Goal: Task Accomplishment & Management: Manage account settings

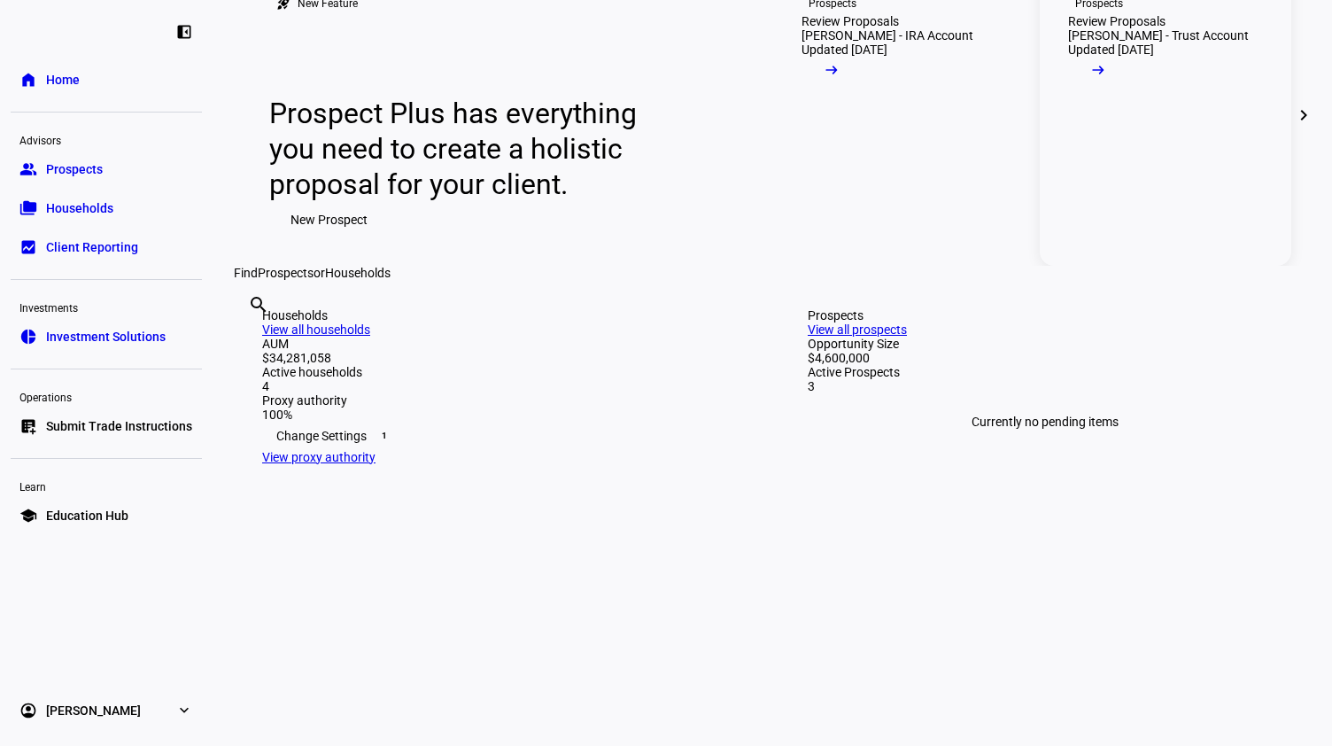
scroll to position [166, 0]
click at [94, 194] on link "folder_copy Households" at bounding box center [106, 207] width 191 height 35
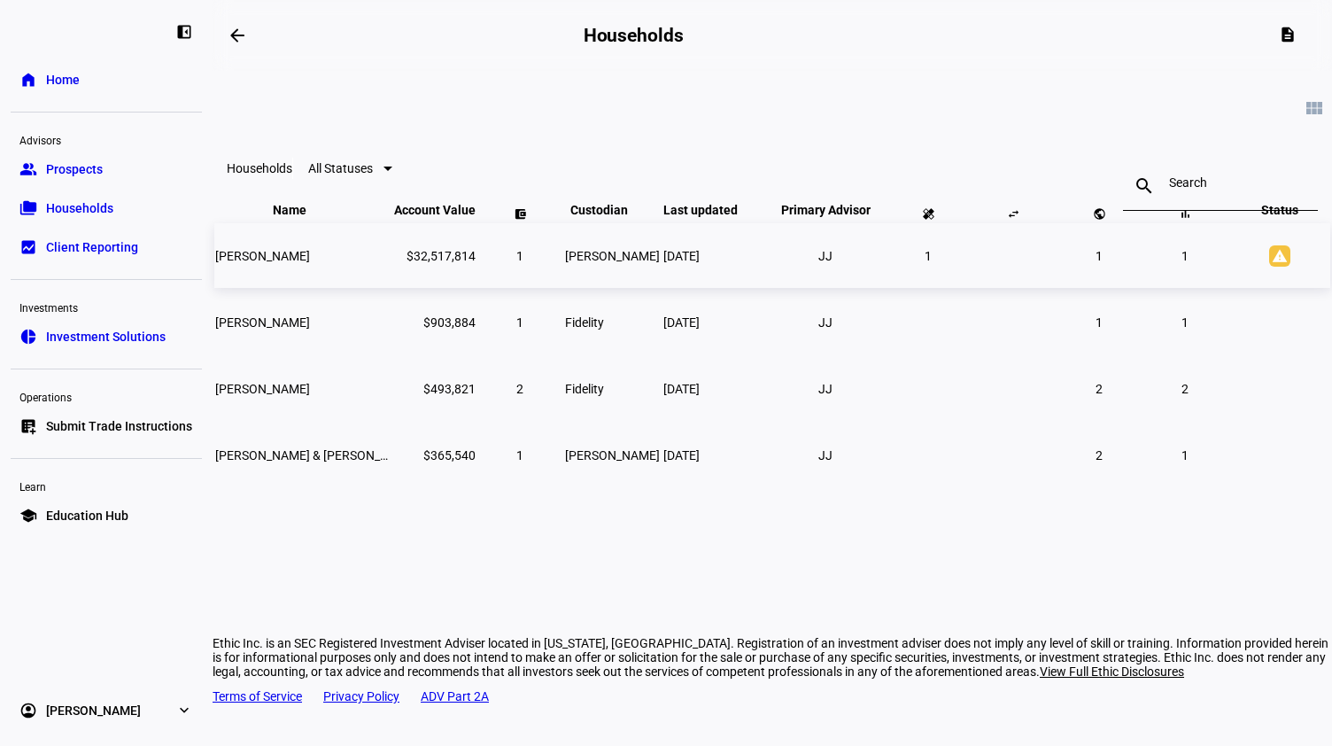
click at [310, 263] on span "[PERSON_NAME]" at bounding box center [262, 256] width 95 height 14
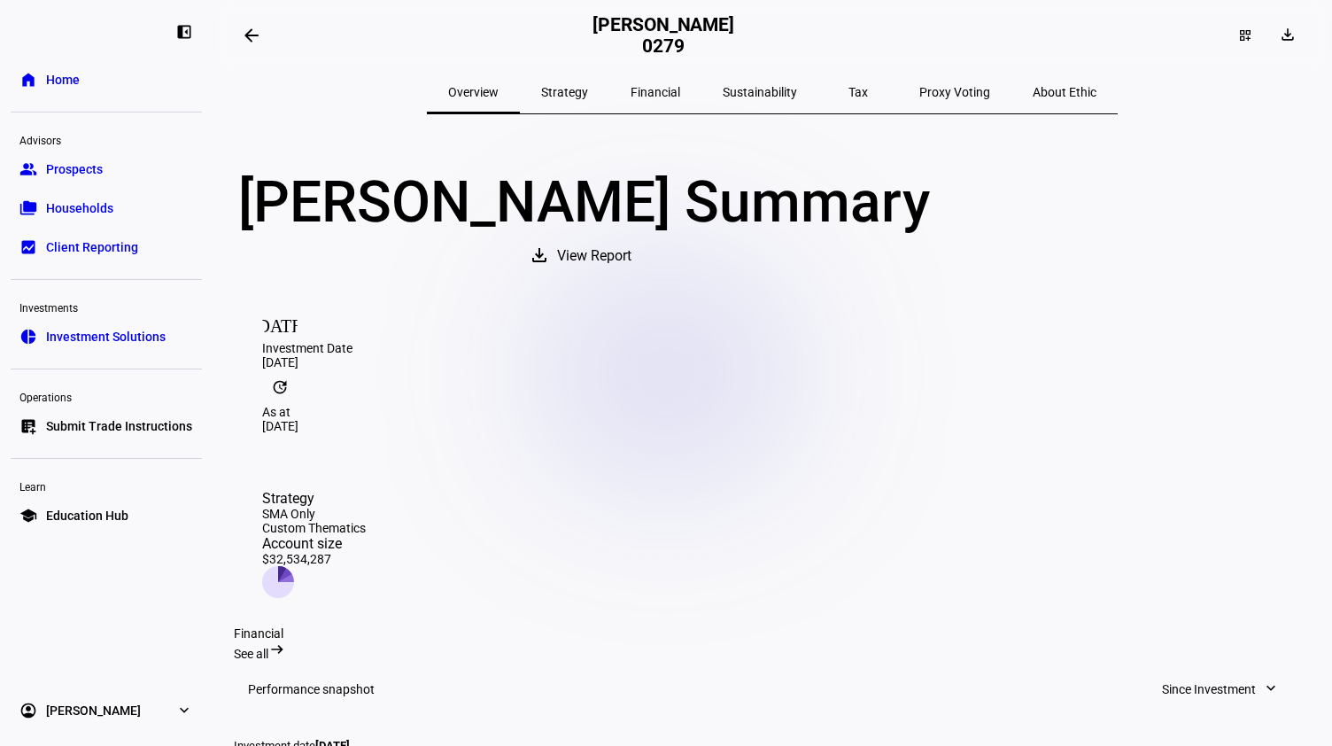
click at [588, 93] on span "Strategy" at bounding box center [564, 92] width 47 height 12
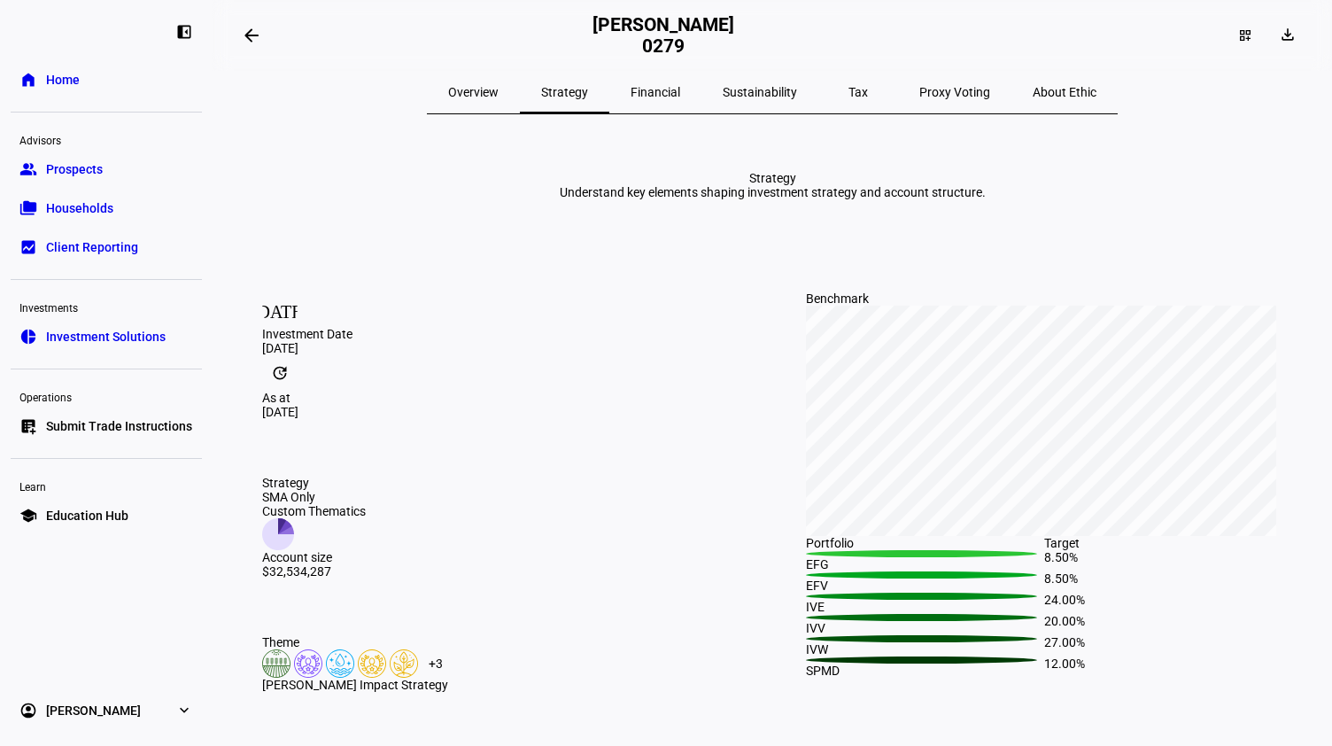
click at [115, 202] on link "folder_copy Households" at bounding box center [106, 207] width 191 height 35
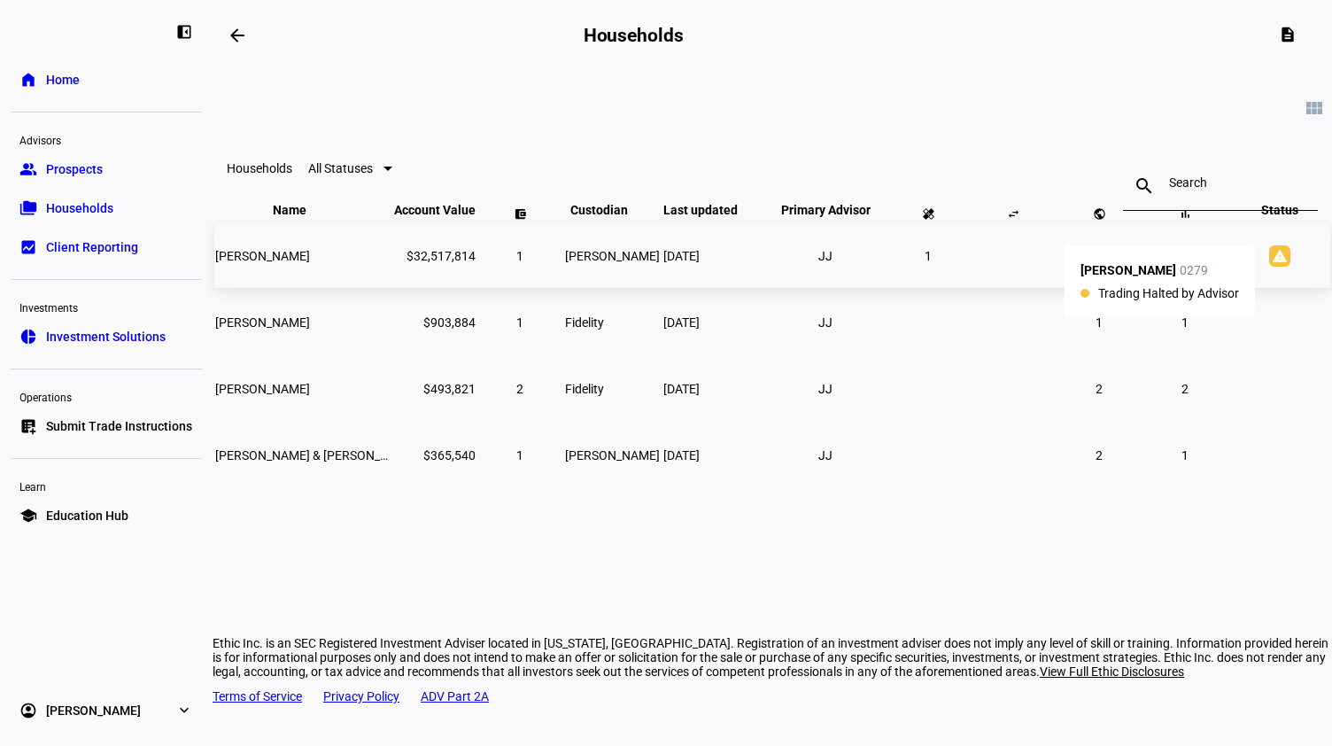
click at [1269, 267] on mat-icon "warning" at bounding box center [1279, 255] width 21 height 21
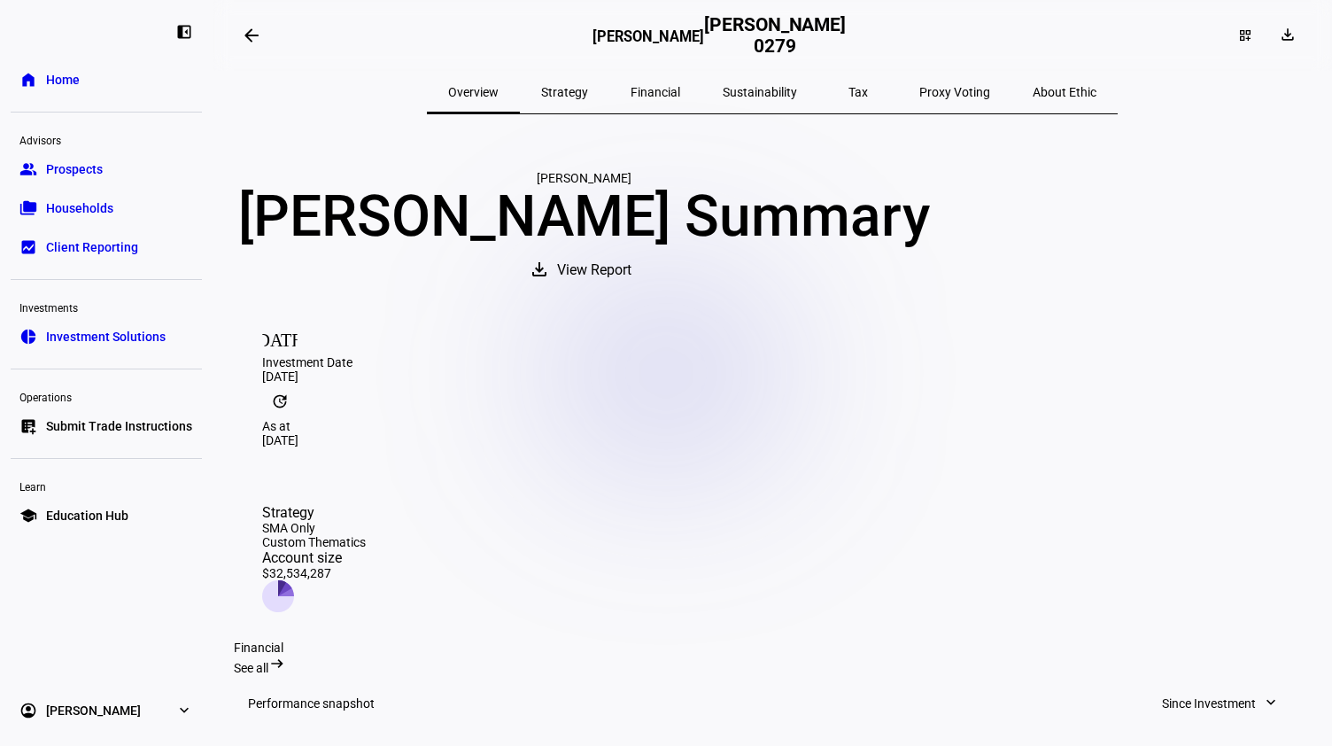
click at [73, 79] on span "Home" at bounding box center [63, 80] width 34 height 18
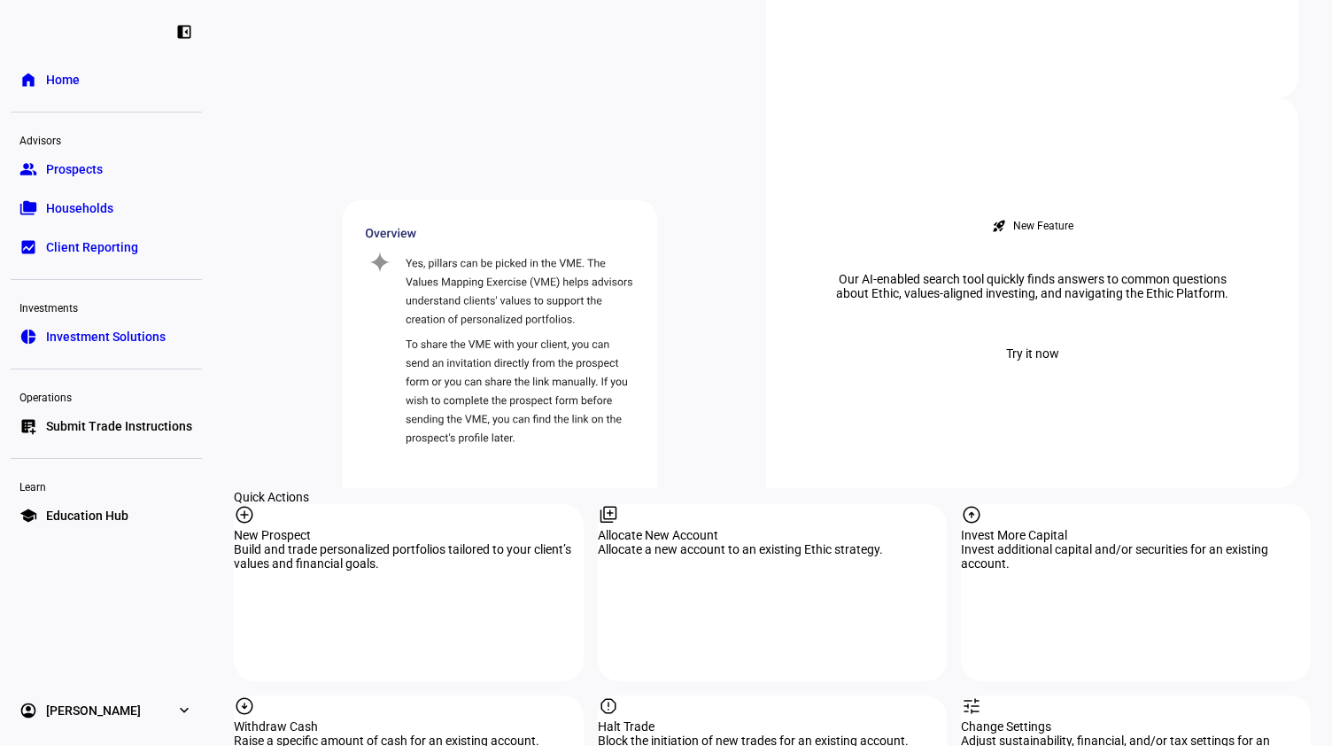
scroll to position [1412, 0]
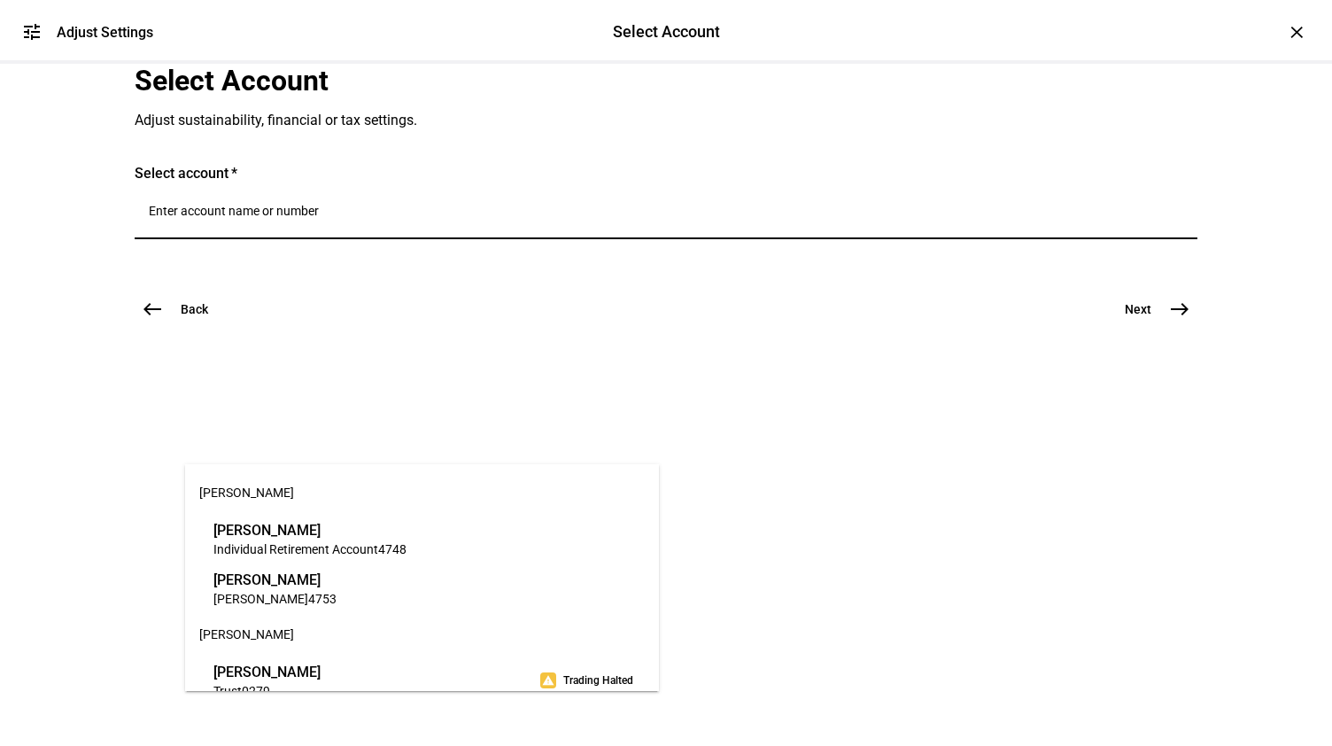
click at [379, 218] on input "Number" at bounding box center [666, 211] width 1034 height 14
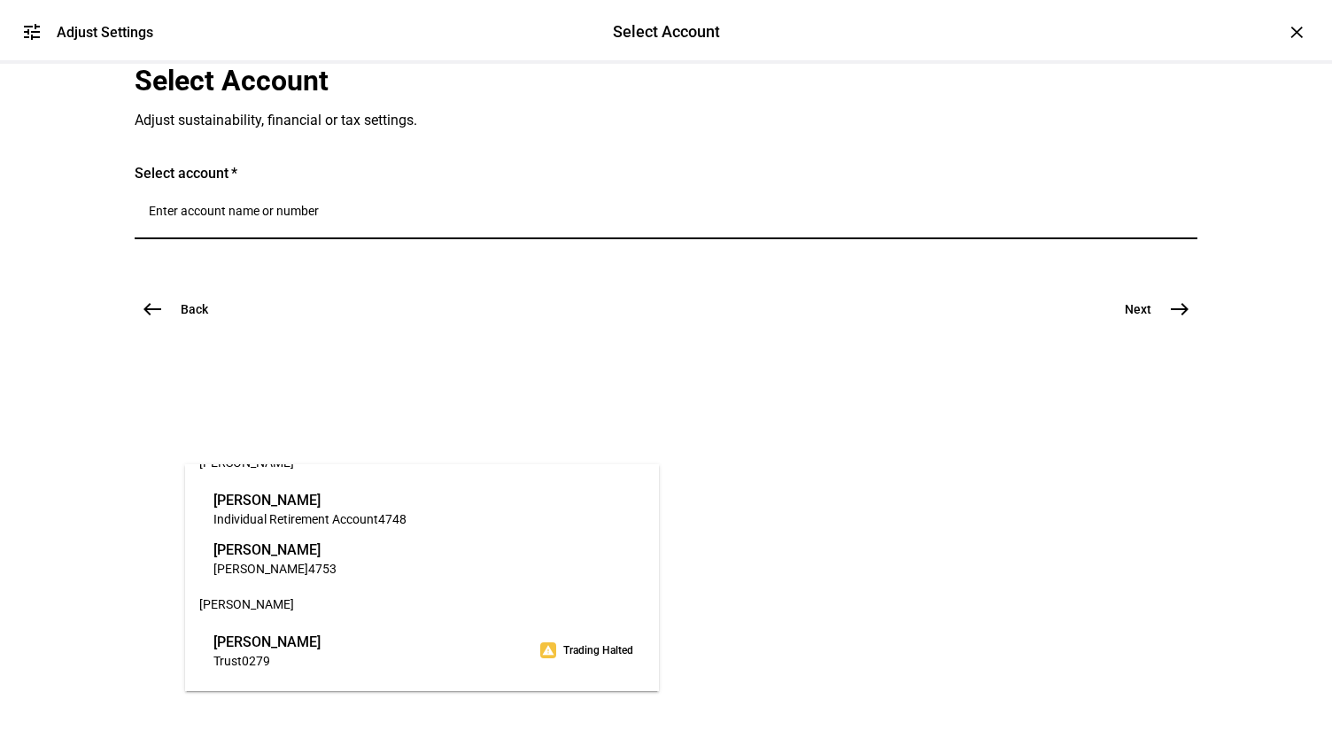
scroll to position [33, 0]
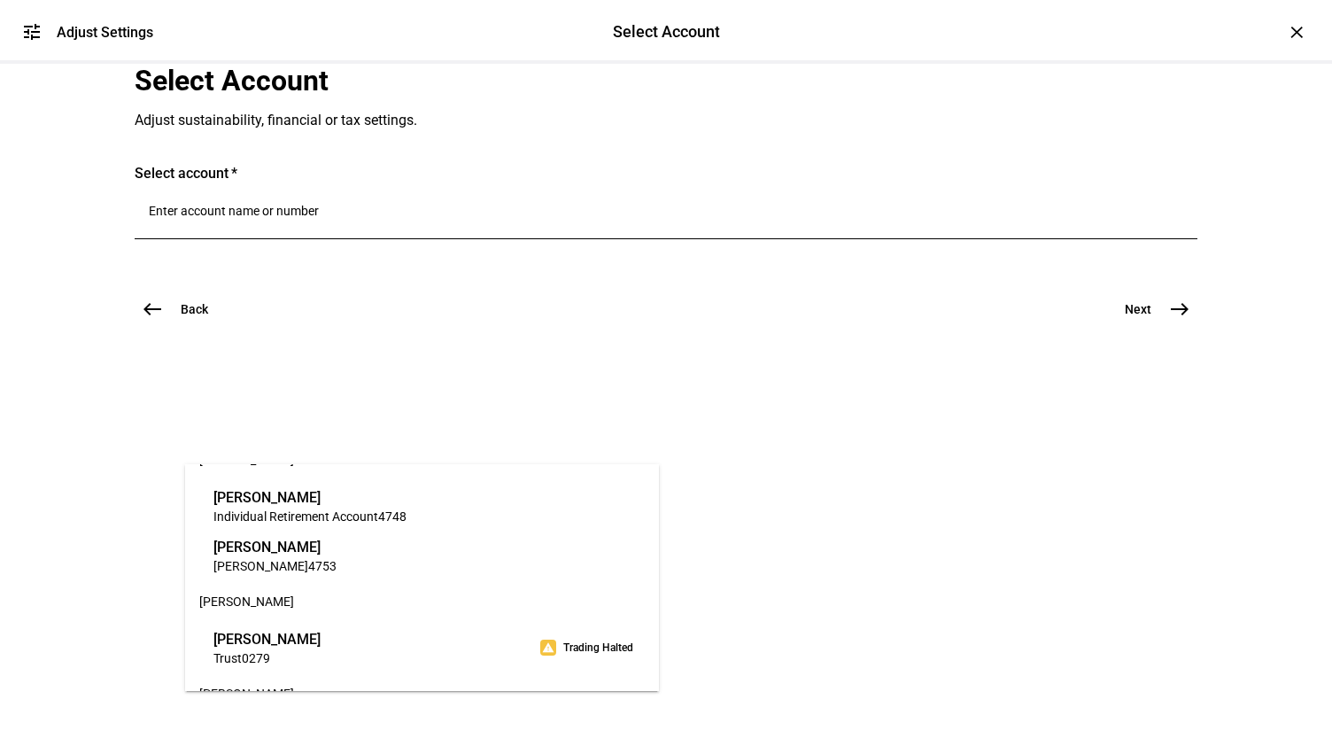
click at [278, 644] on span "[PERSON_NAME]" at bounding box center [266, 639] width 107 height 20
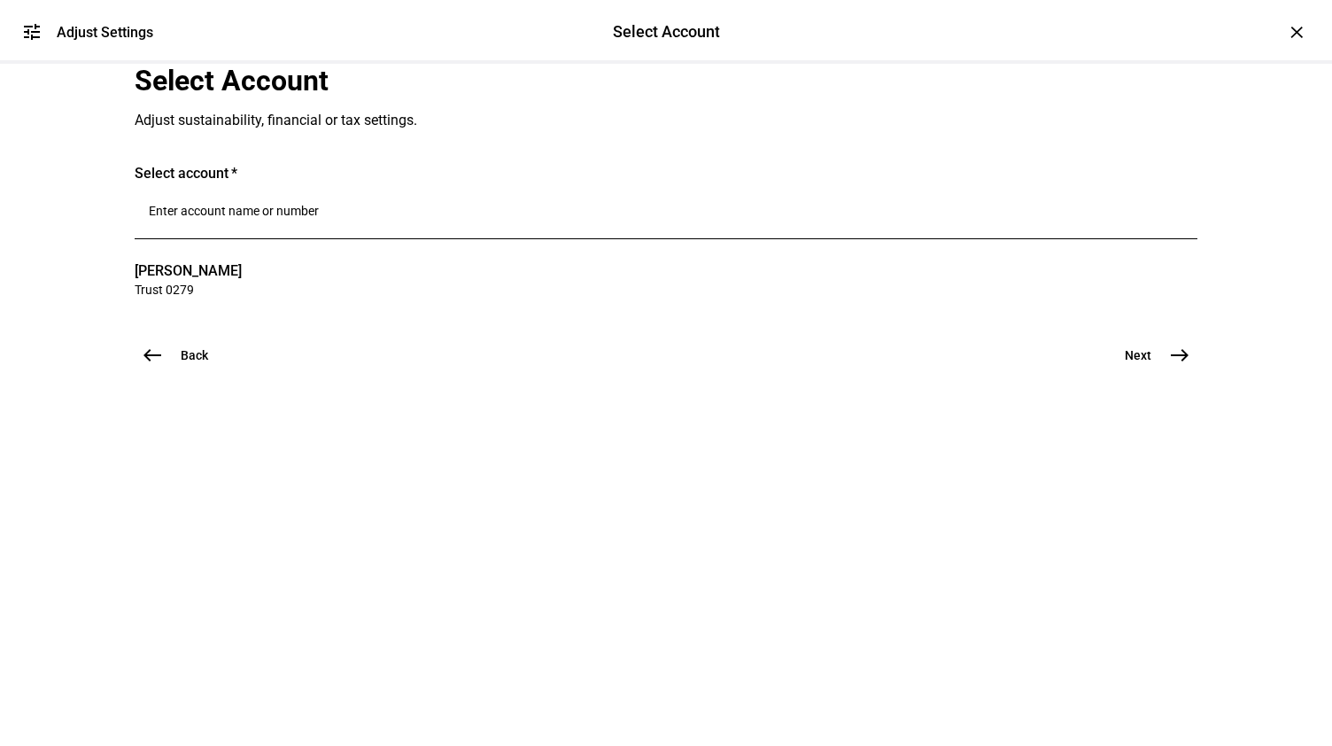
click at [1172, 366] on mat-icon "east" at bounding box center [1179, 354] width 21 height 21
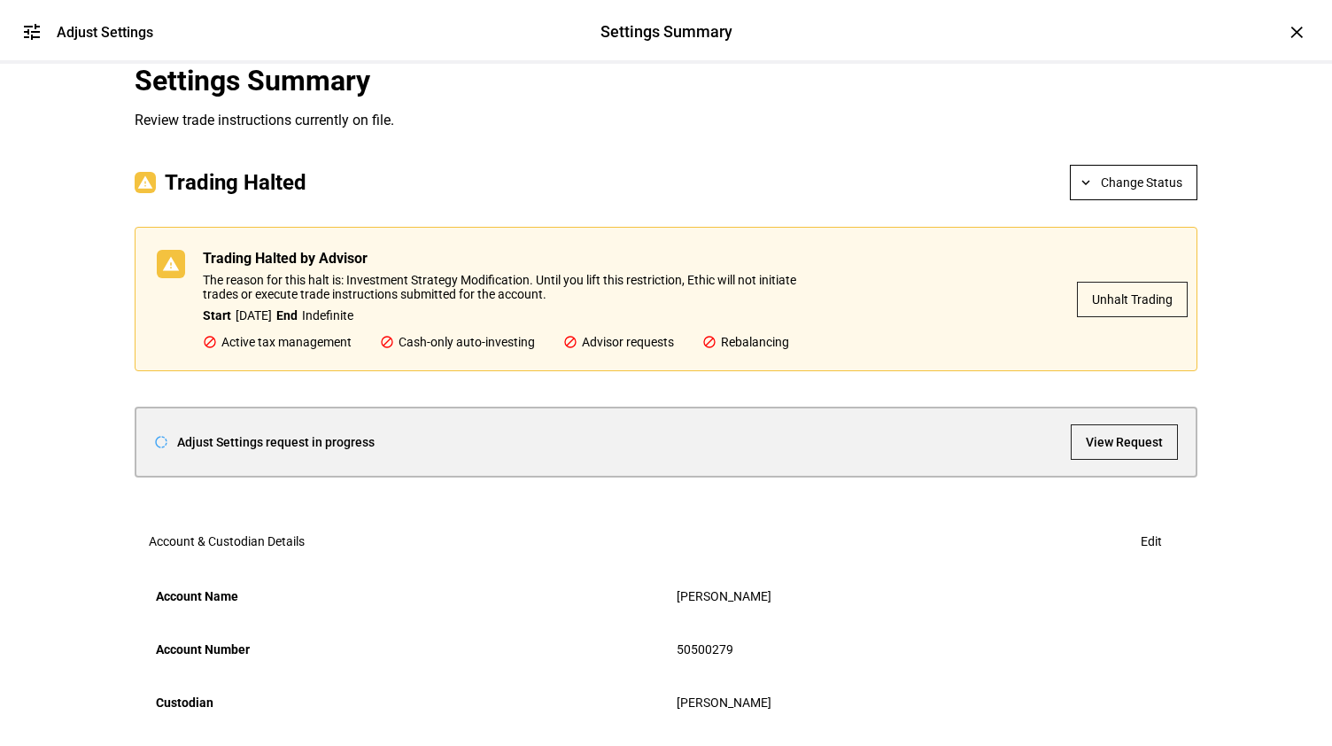
click at [1112, 317] on span "Unhalt Trading" at bounding box center [1132, 299] width 81 height 35
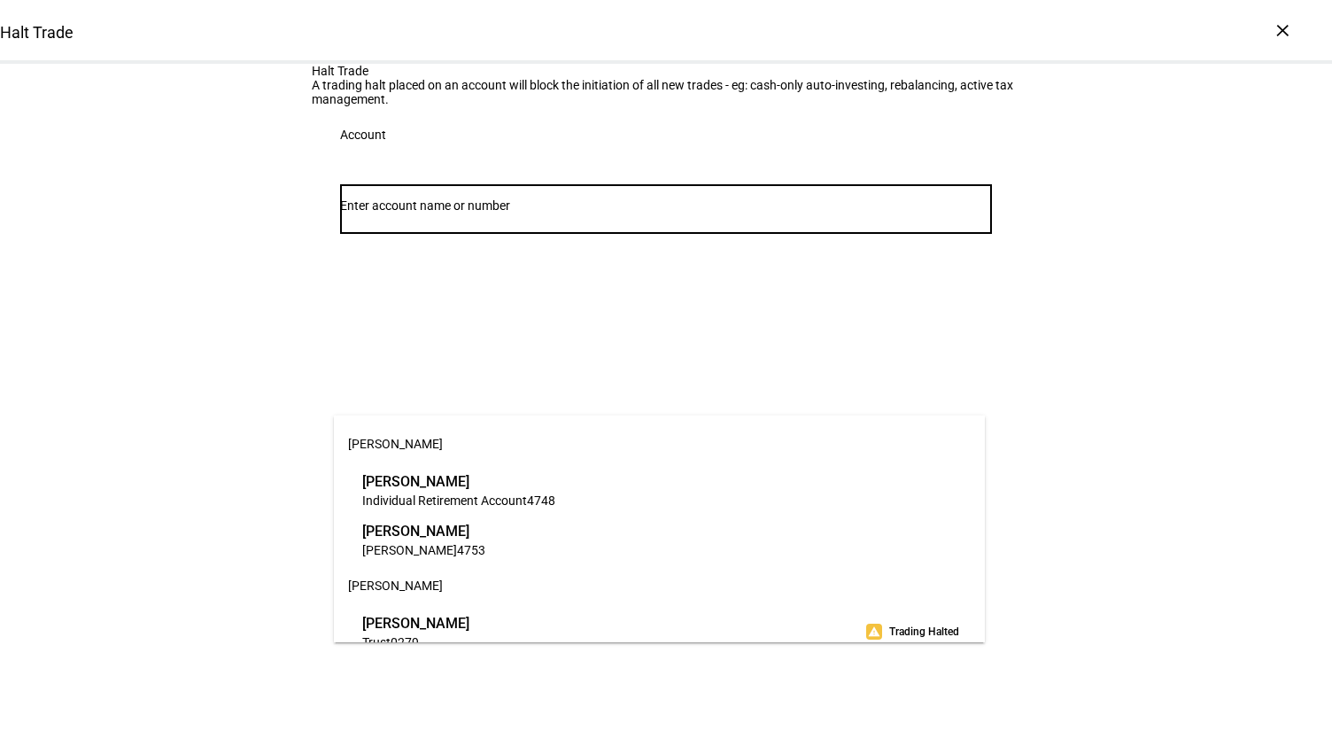
click at [475, 213] on input "Number" at bounding box center [666, 205] width 652 height 14
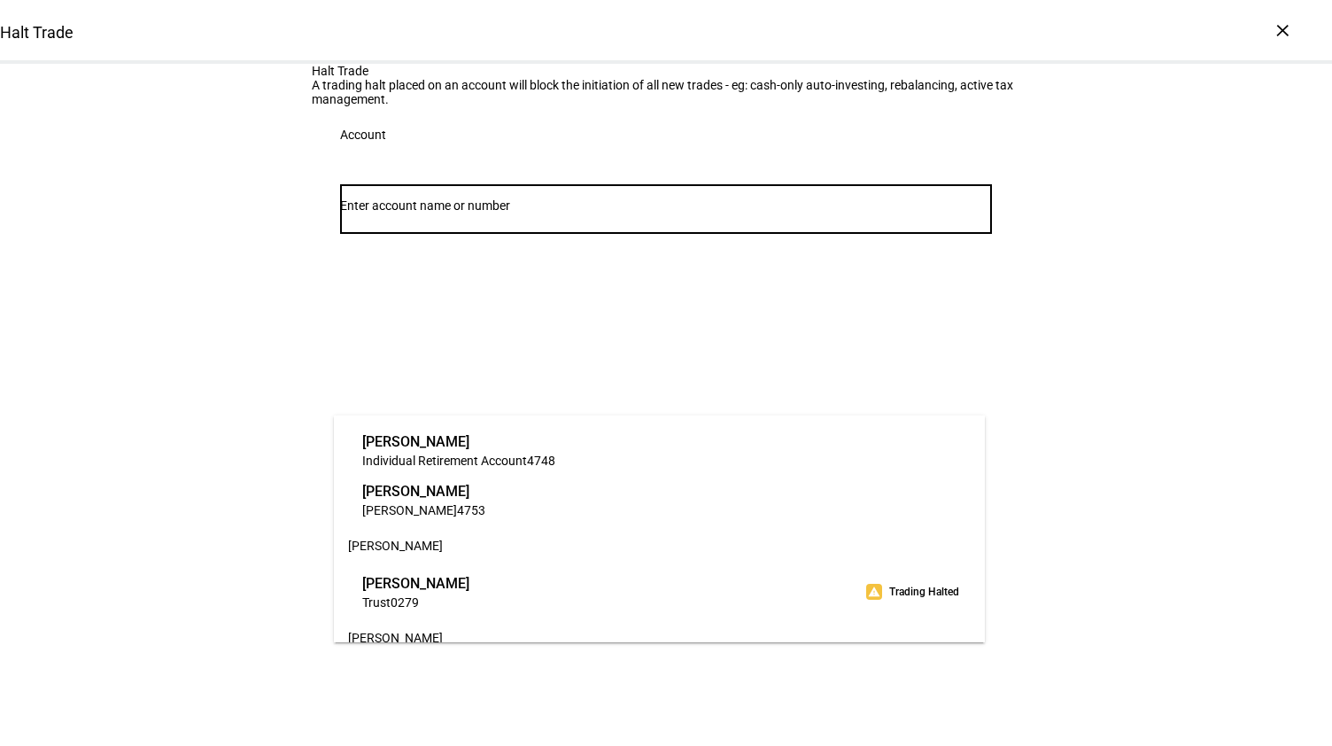
scroll to position [44, 0]
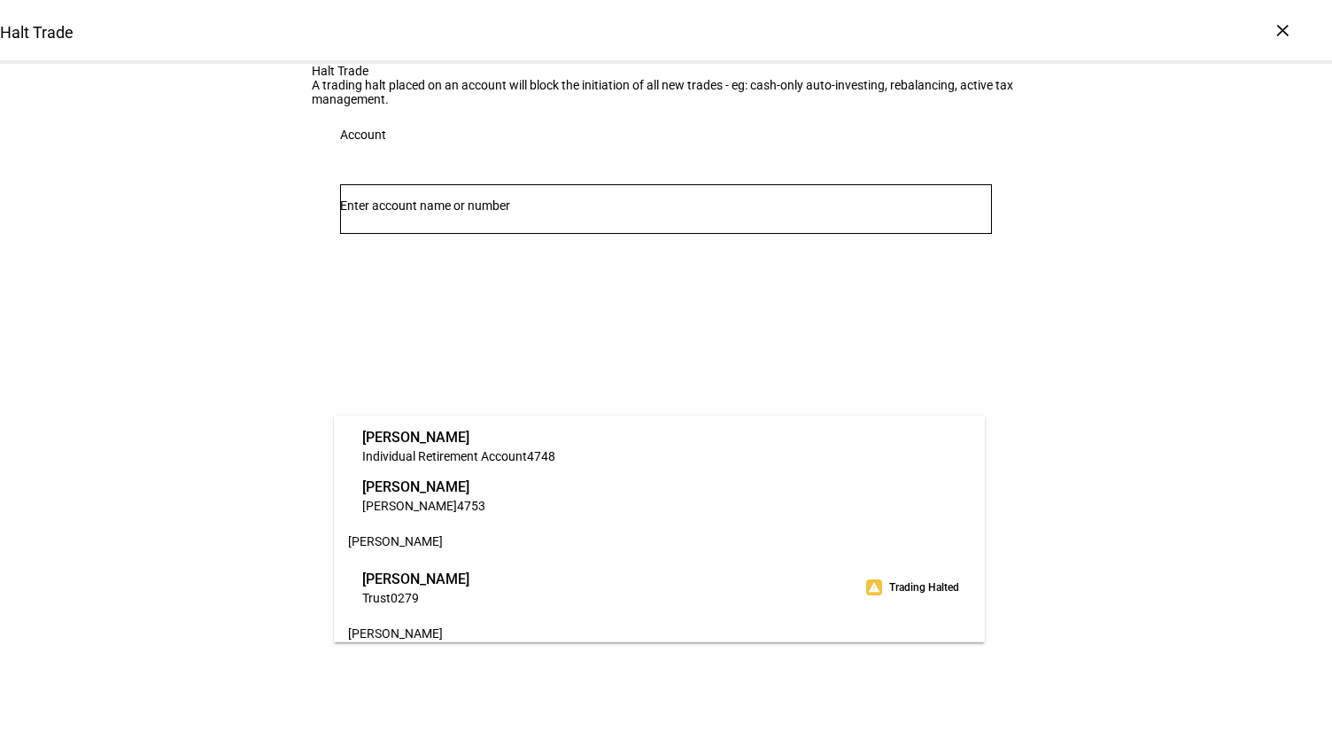
click at [437, 585] on span "[PERSON_NAME]" at bounding box center [415, 578] width 107 height 20
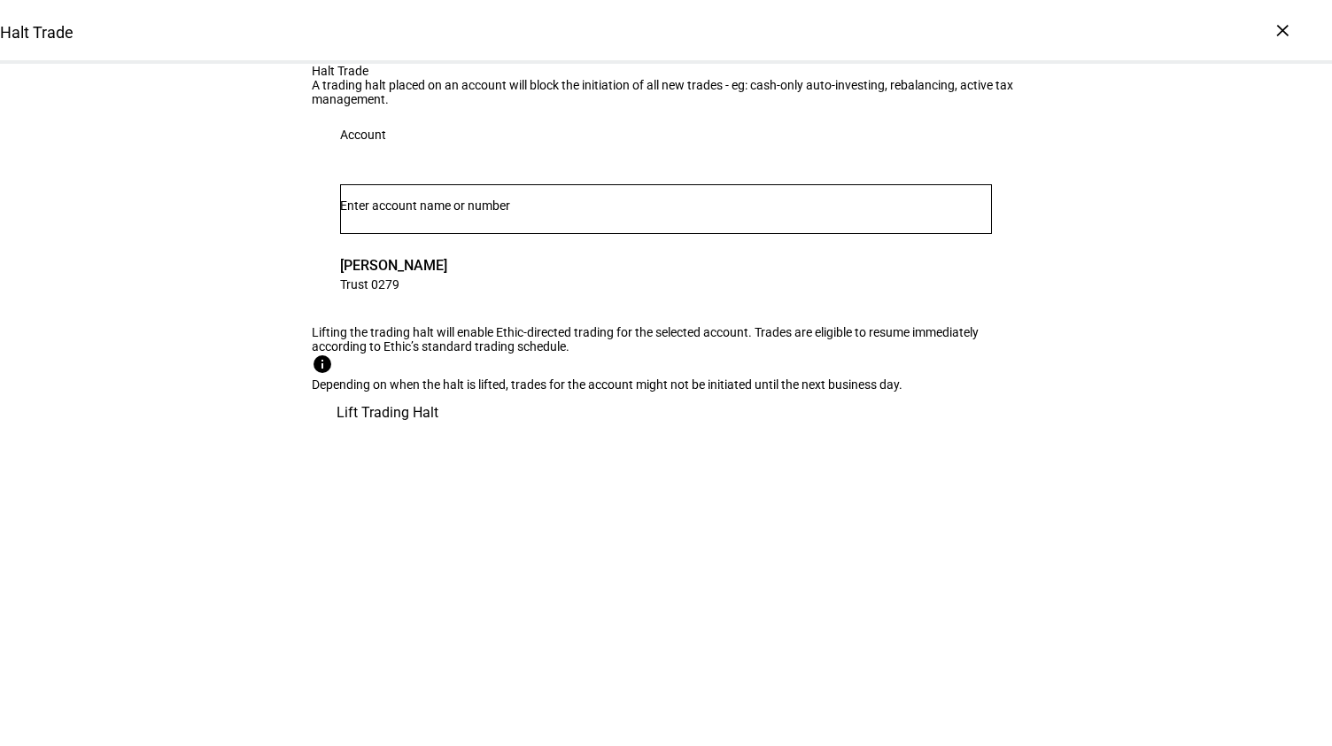
click at [438, 434] on span "Lift Trading Halt" at bounding box center [387, 412] width 102 height 43
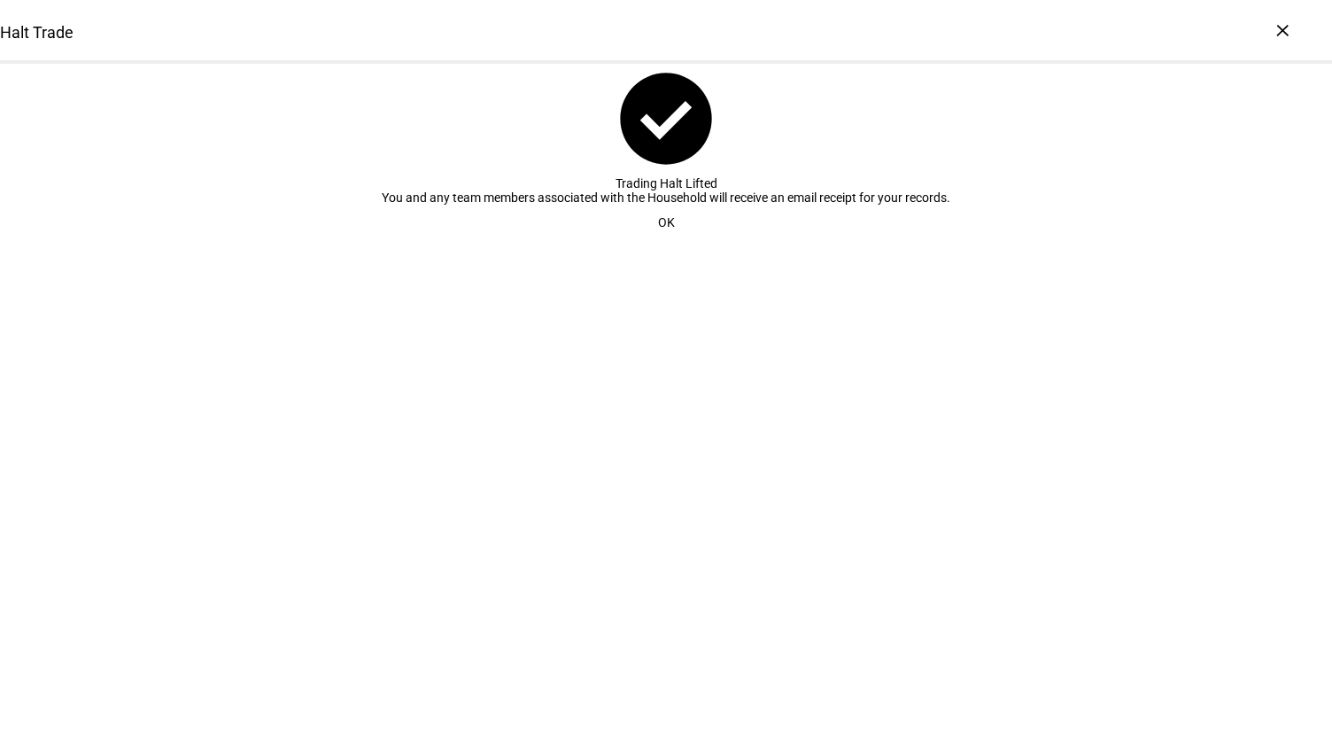
click at [658, 240] on span "OK" at bounding box center [666, 222] width 17 height 35
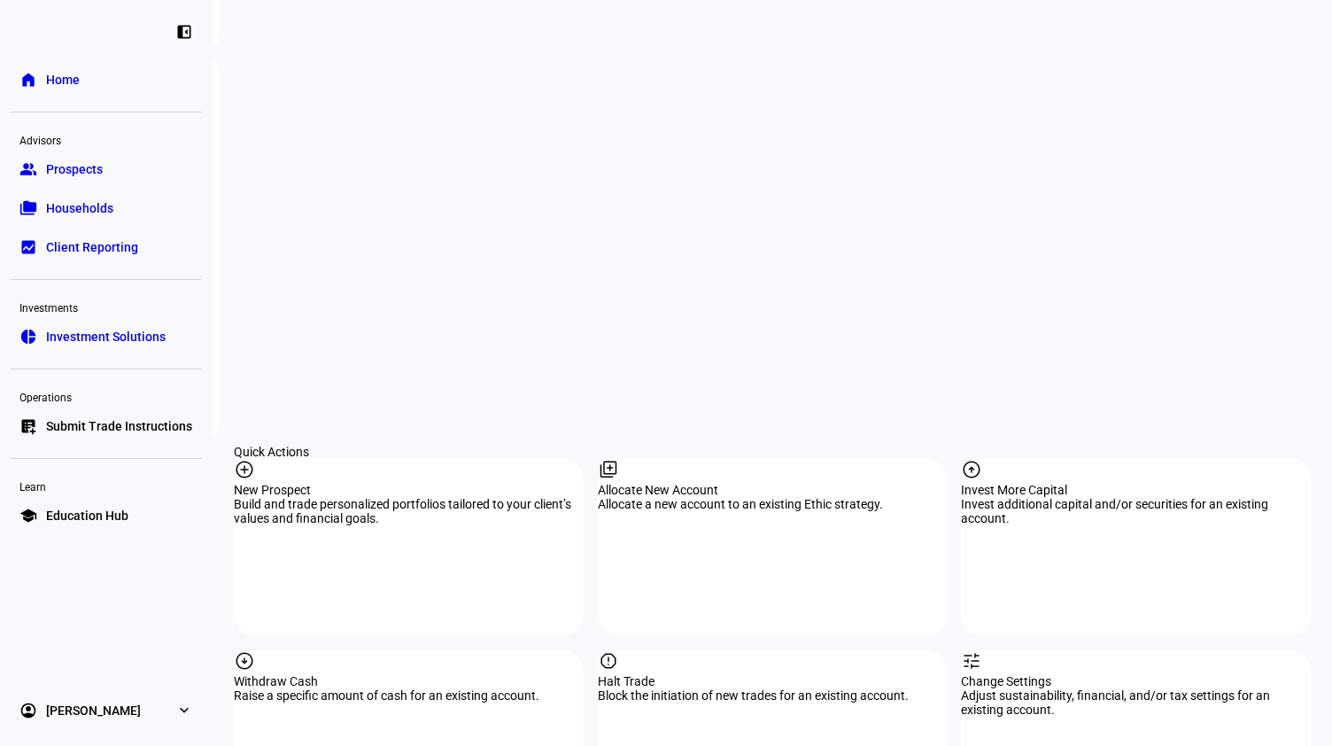
scroll to position [1456, 0]
click at [1031, 648] on div "tune Change Settings Adjust sustainability, financial, and/or tax settings for …" at bounding box center [1136, 736] width 350 height 177
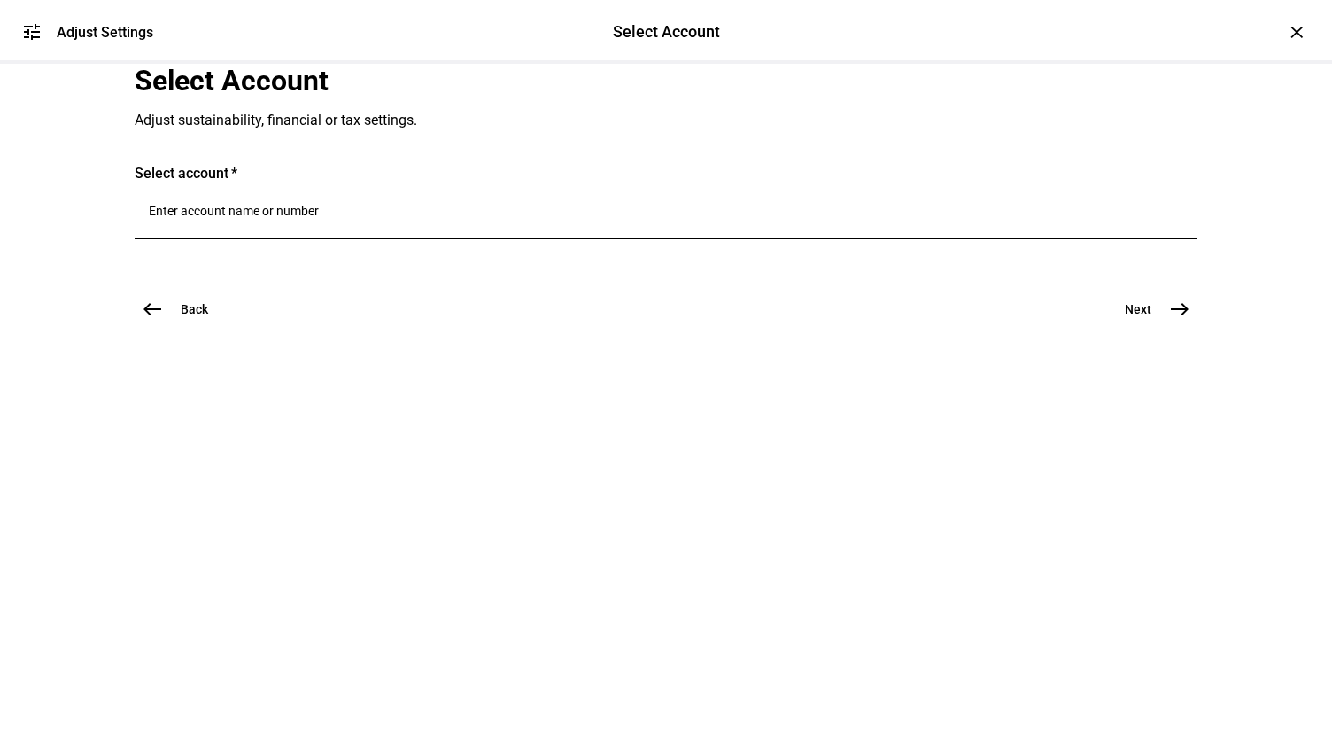
click at [410, 218] on input "Number" at bounding box center [666, 211] width 1034 height 14
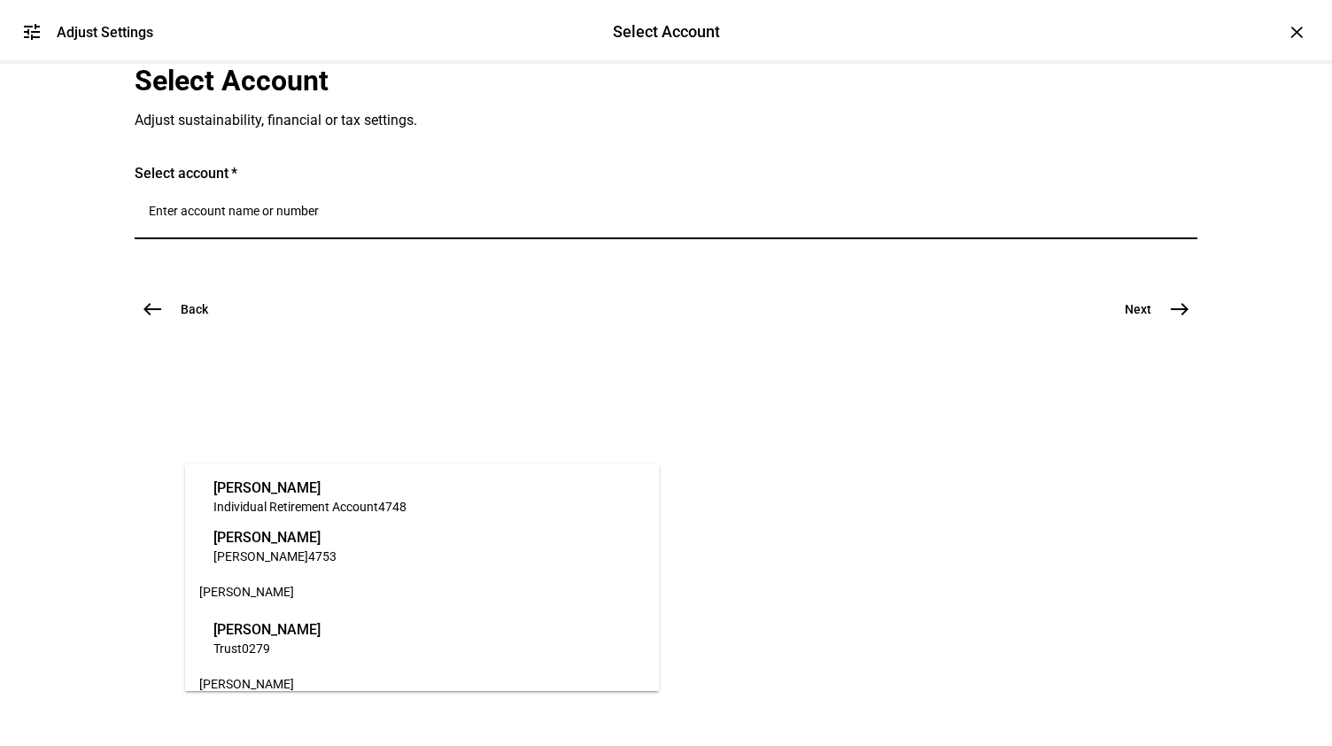
scroll to position [46, 0]
click at [294, 626] on span "[PERSON_NAME]" at bounding box center [266, 625] width 107 height 20
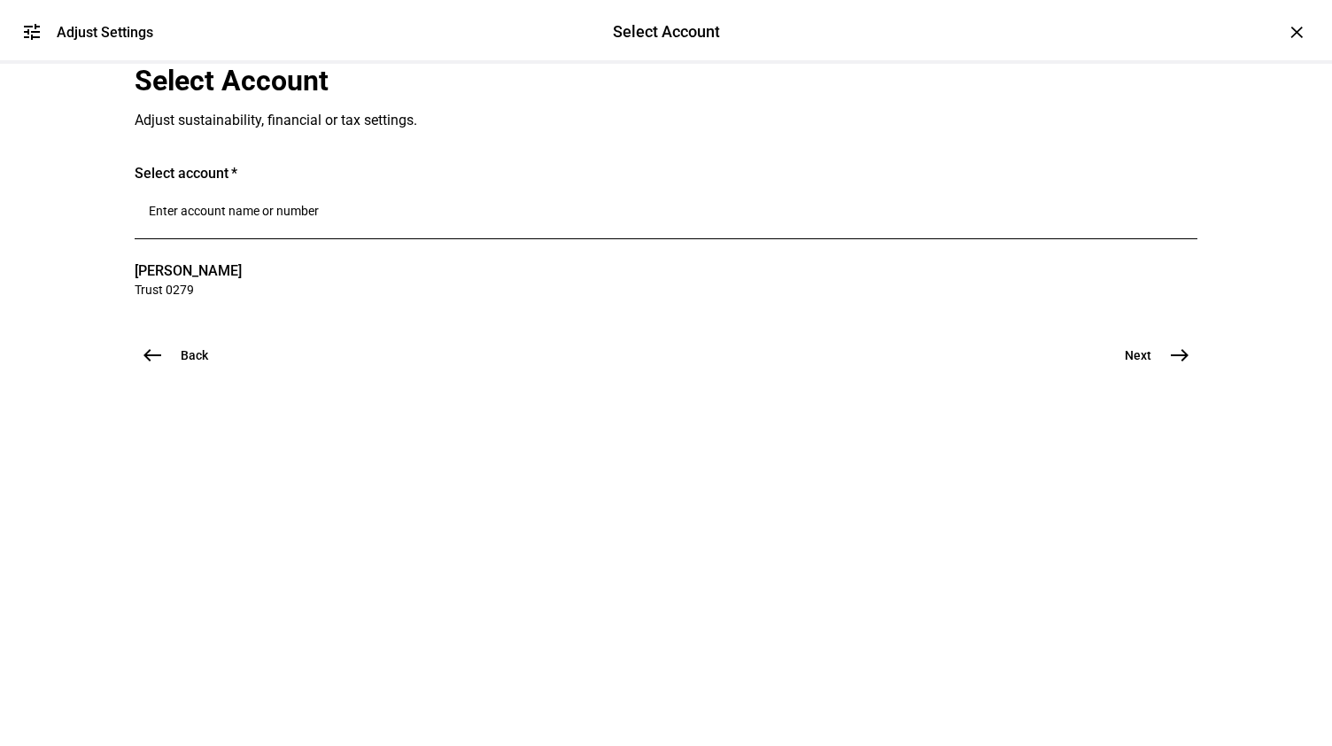
click at [1169, 366] on mat-icon "east" at bounding box center [1179, 354] width 21 height 21
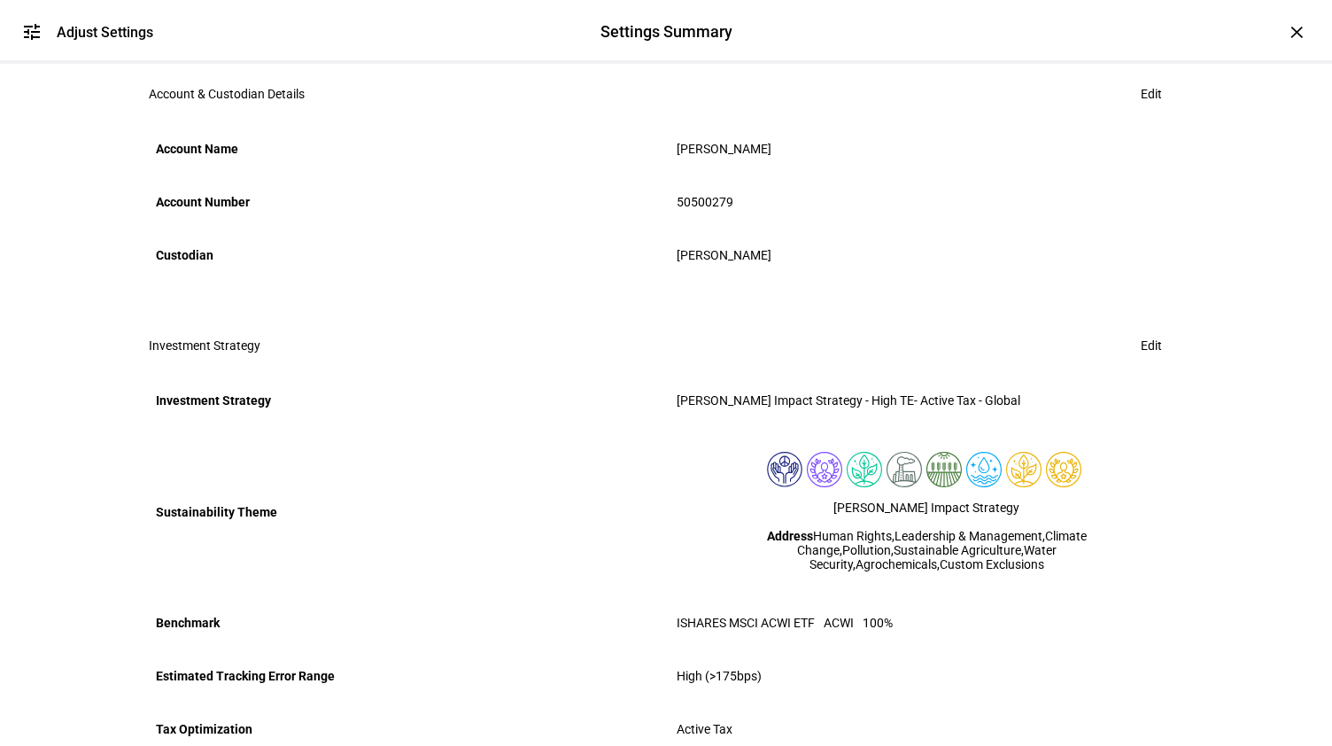
scroll to position [271, 0]
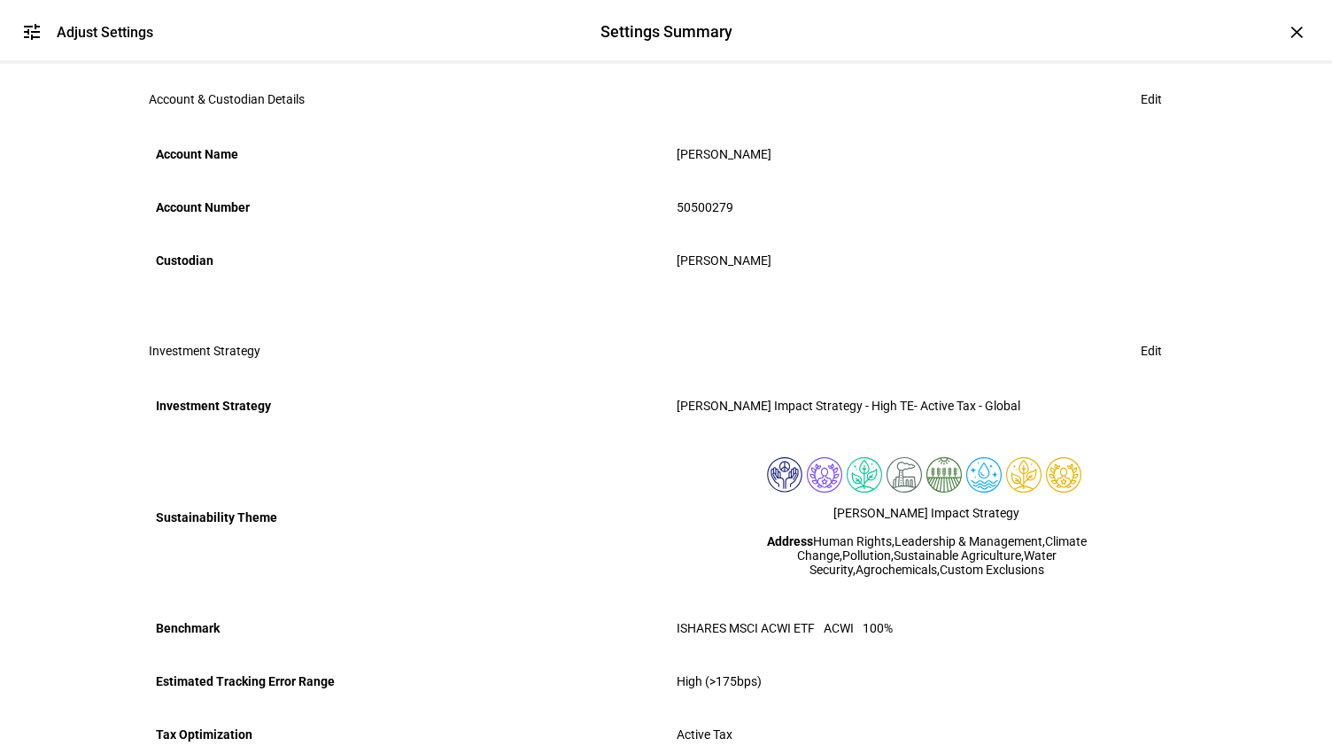
click at [1141, 117] on span "Edit" at bounding box center [1151, 98] width 21 height 35
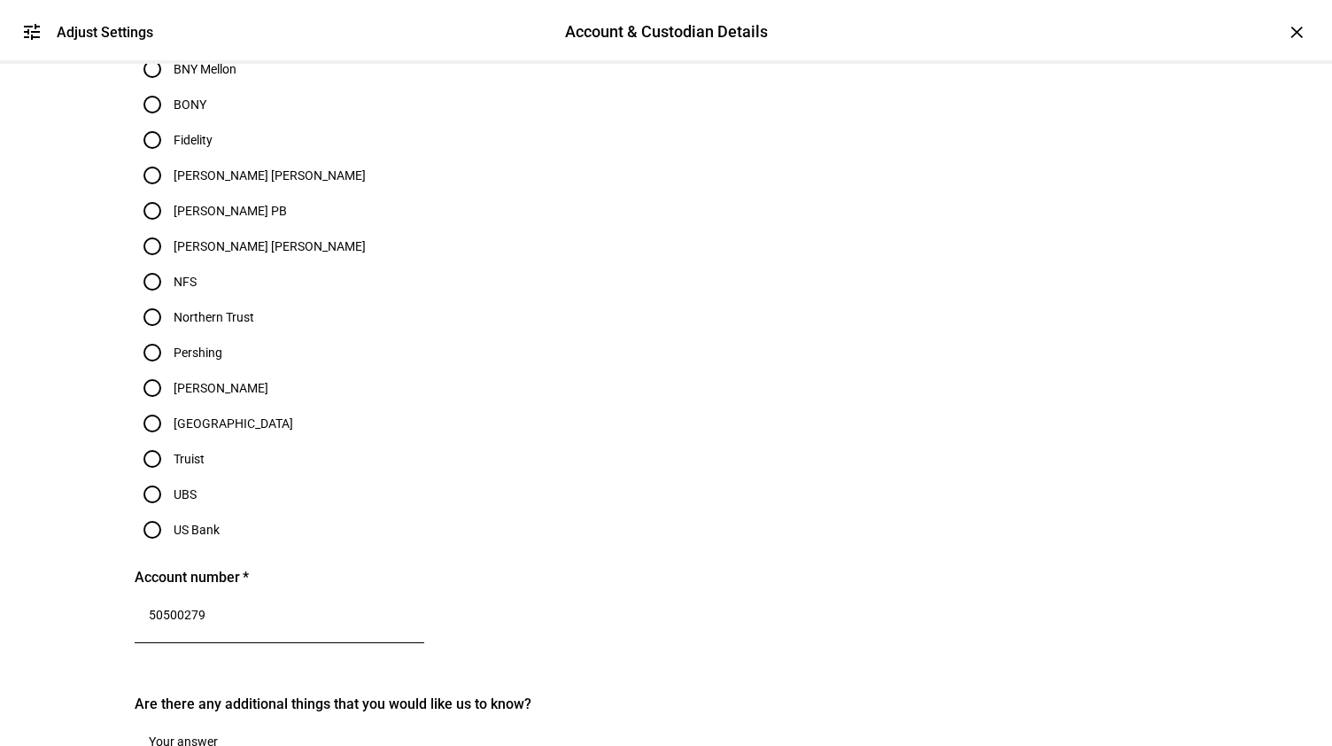
scroll to position [375, 0]
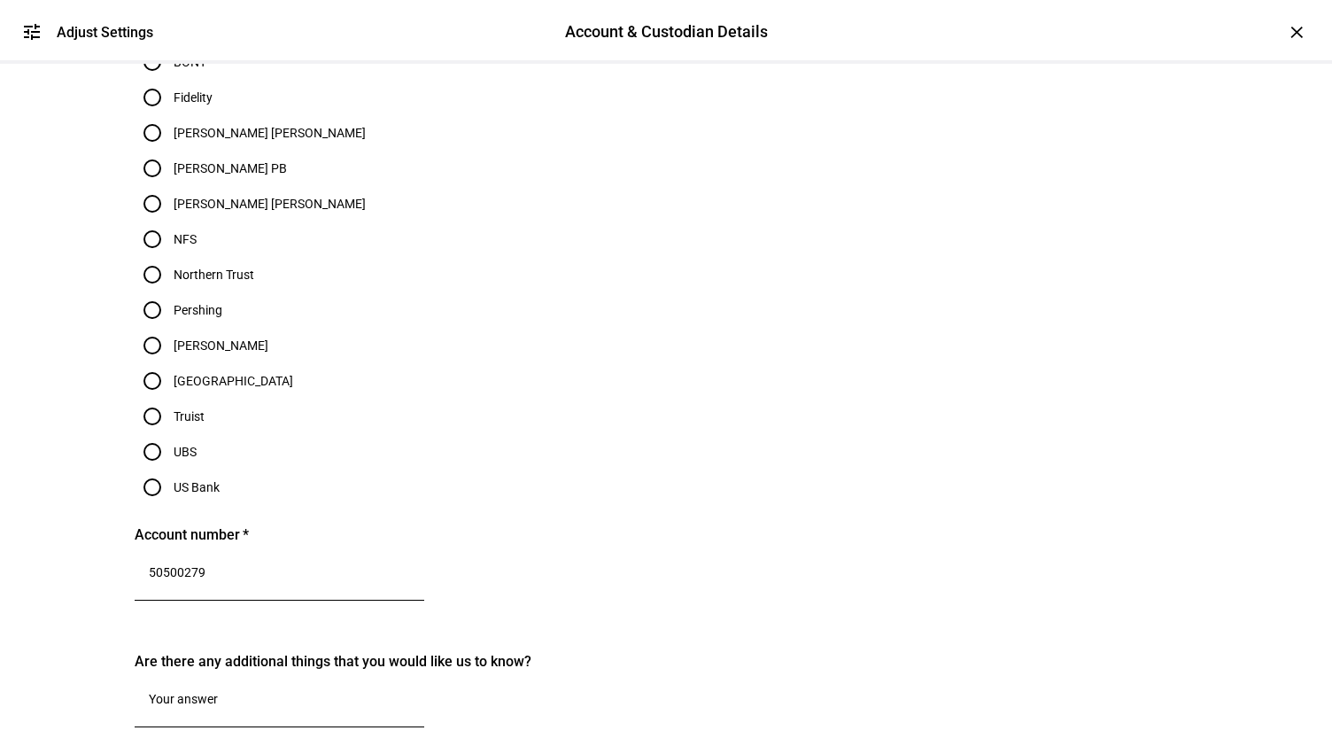
click at [170, 363] on input "[PERSON_NAME]" at bounding box center [152, 345] width 35 height 35
radio input "true"
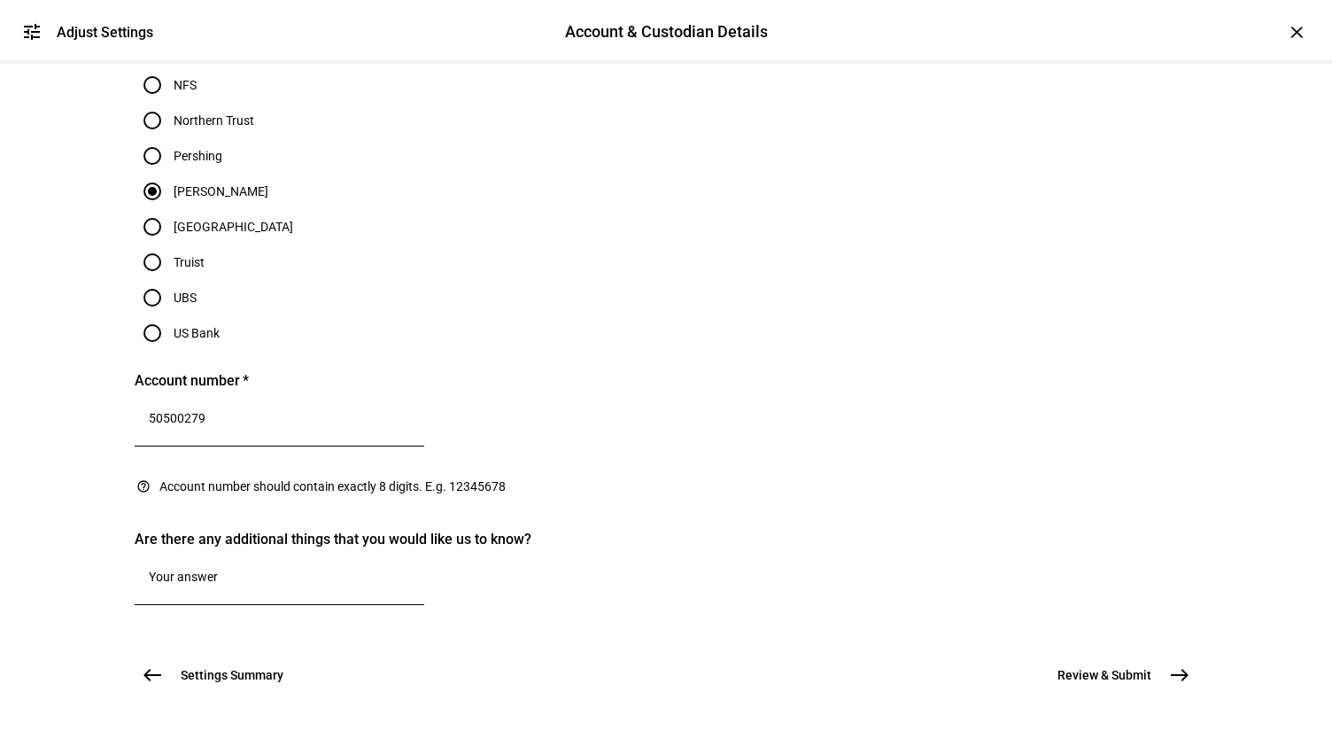
scroll to position [957, 0]
click at [243, 569] on textarea at bounding box center [279, 579] width 261 height 21
click at [239, 569] on textarea "change the benchmark to 100% ACWI" at bounding box center [279, 579] width 261 height 21
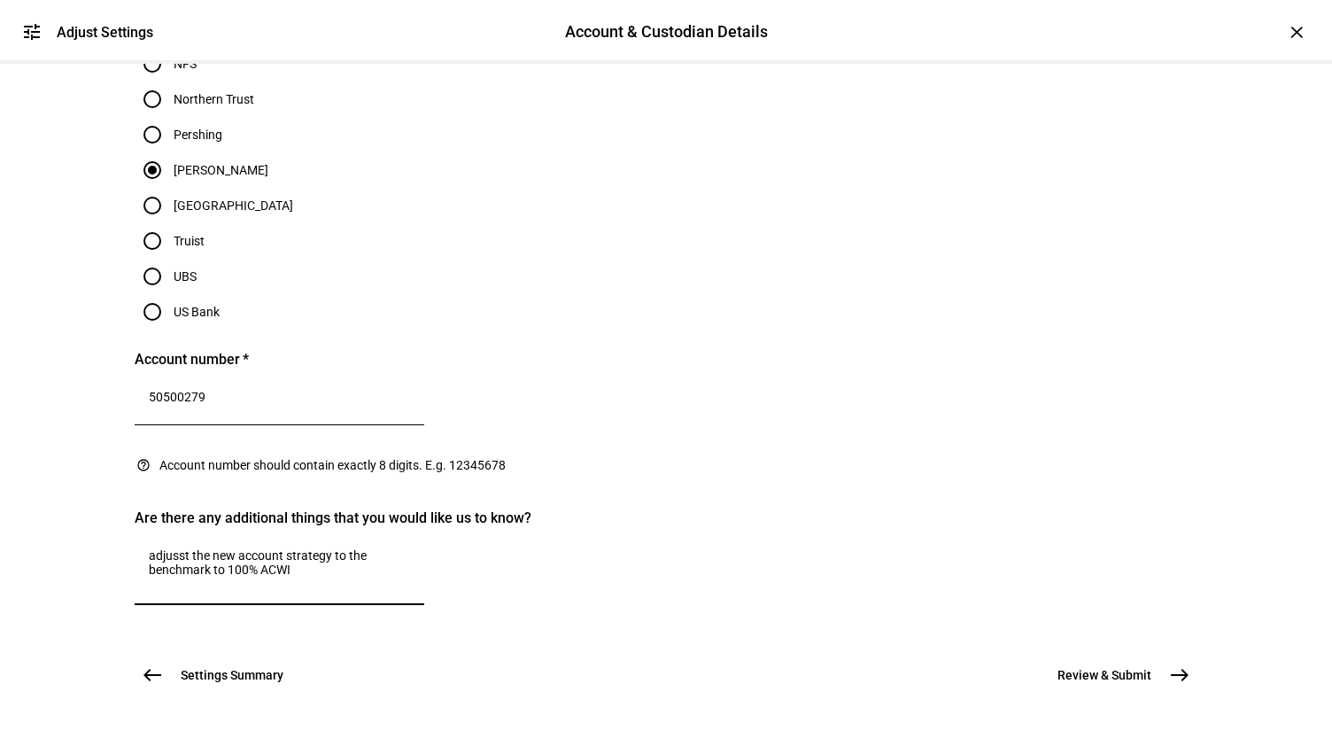
click at [275, 548] on textarea "adjusst the new account strategy to the benchmark to 100% ACWI" at bounding box center [279, 569] width 261 height 43
click at [243, 548] on textarea "adjusst the new account strategy to track 100% ACWI" at bounding box center [279, 569] width 261 height 43
click at [234, 548] on textarea "adjusst the new account strategy to track 100% ACWI. Transition should be tax n…" at bounding box center [279, 569] width 261 height 43
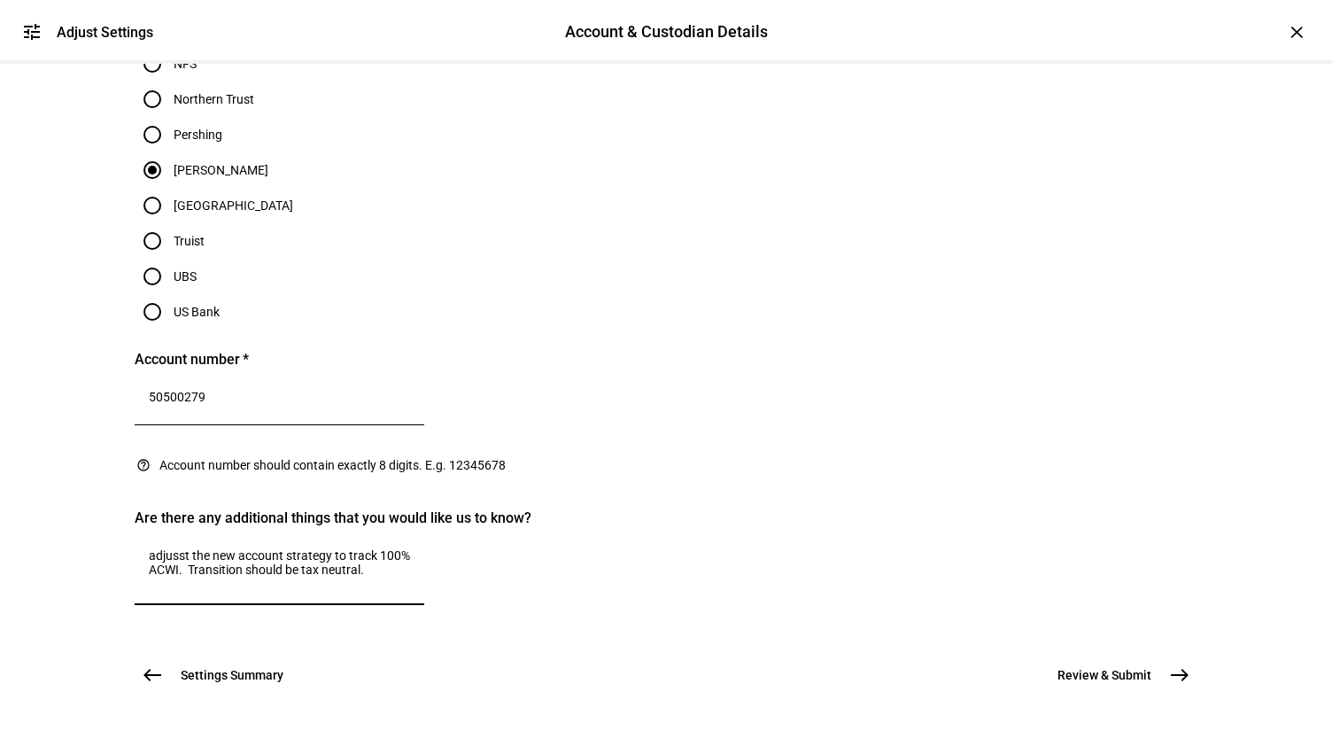
click at [234, 548] on textarea "adjusst the new account strategy to track 100% ACWI. Transition should be tax n…" at bounding box center [279, 569] width 261 height 43
type textarea "adjust the new account strategy to track 100% ACWI. Transition should be tax ne…"
click at [1172, 664] on mat-icon "east" at bounding box center [1179, 674] width 21 height 21
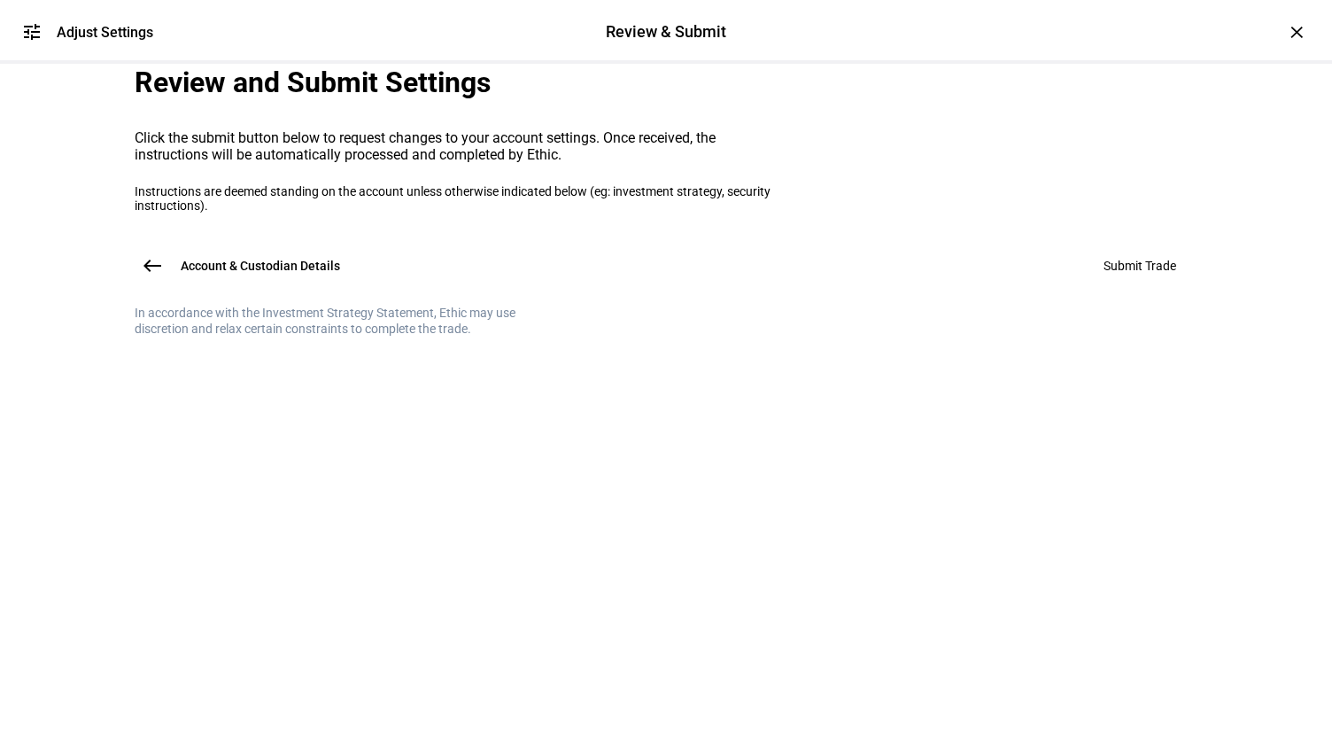
scroll to position [0, 0]
click at [831, 336] on plt-review-page "Review and Submit Settings Click the submit button below to request changes to …" at bounding box center [666, 200] width 1063 height 273
click at [429, 213] on div "Click the submit button below to request changes to your account settings. Once…" at bounding box center [454, 163] width 638 height 97
click at [145, 276] on mat-icon "west" at bounding box center [152, 265] width 21 height 21
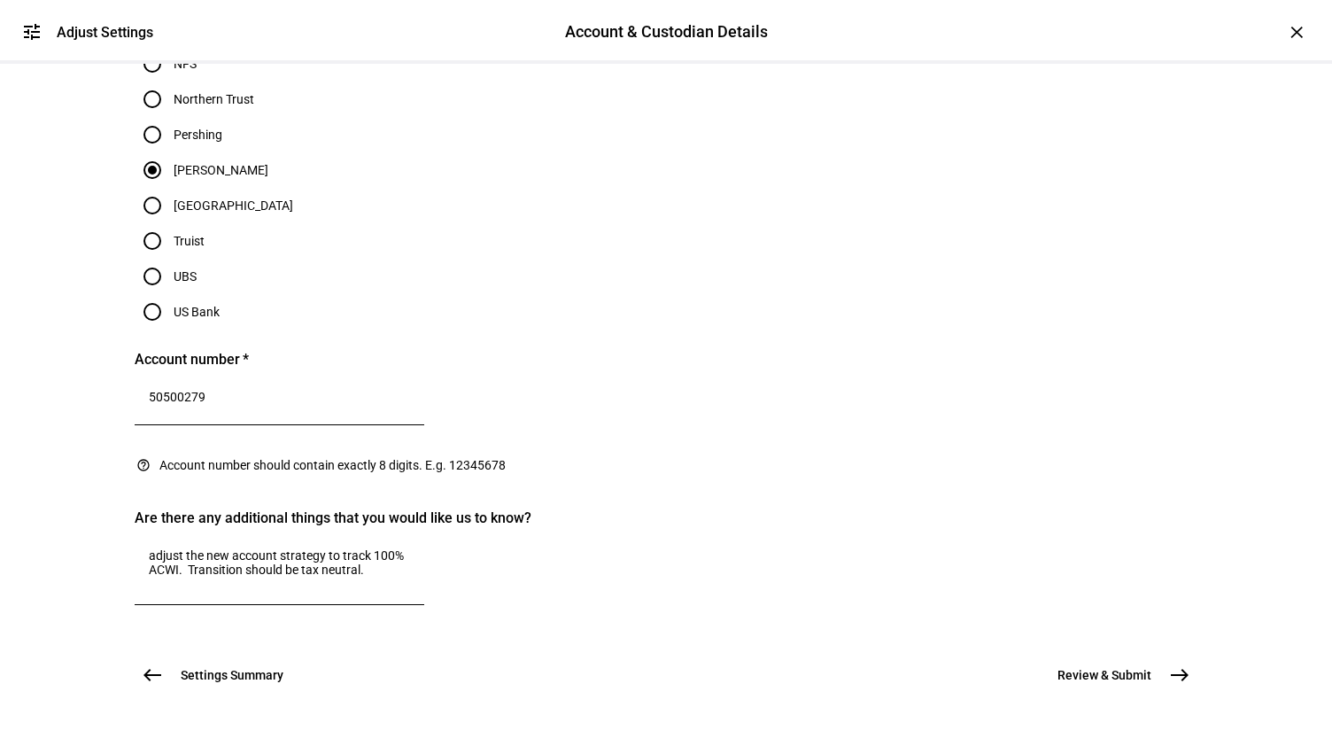
scroll to position [986, 0]
click at [1169, 664] on mat-icon "east" at bounding box center [1179, 674] width 21 height 21
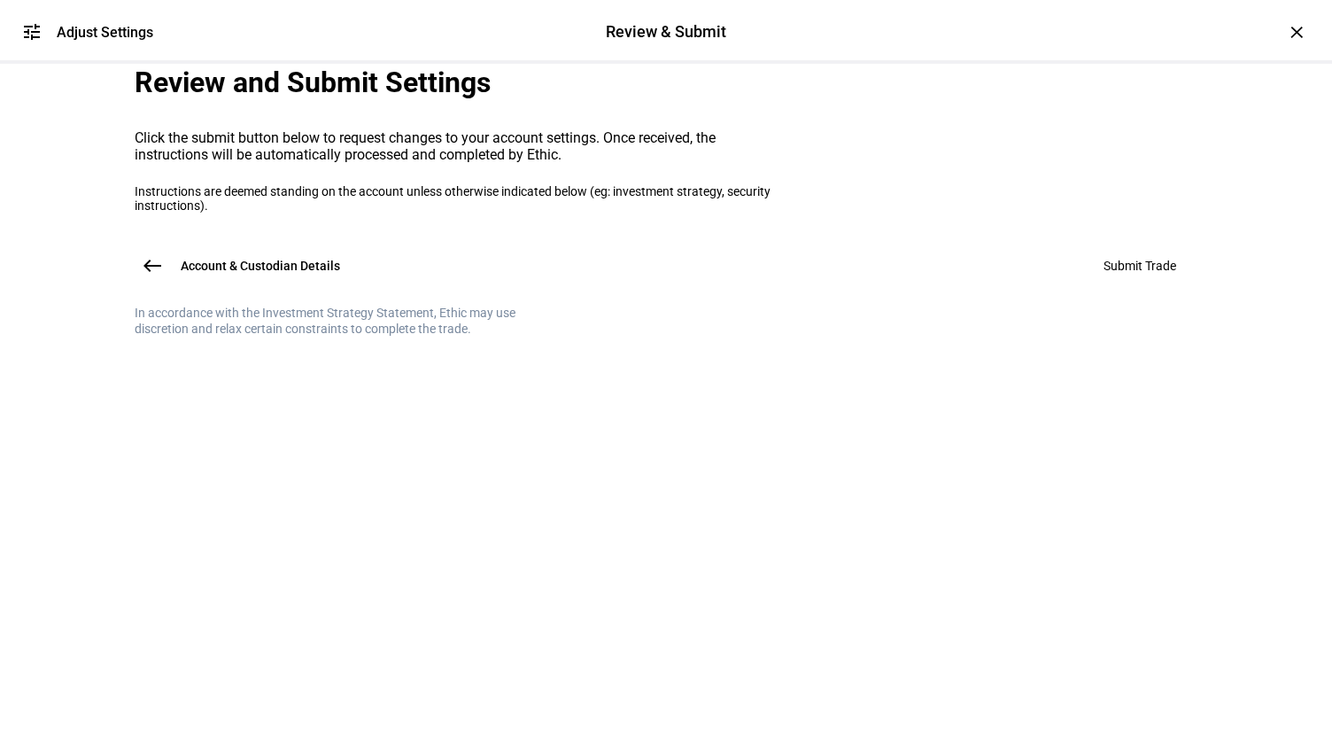
scroll to position [0, 0]
click at [1132, 283] on div "Account & Custodian Details west Submit Trade" at bounding box center [666, 265] width 1063 height 35
click at [151, 276] on mat-icon "west" at bounding box center [152, 265] width 21 height 21
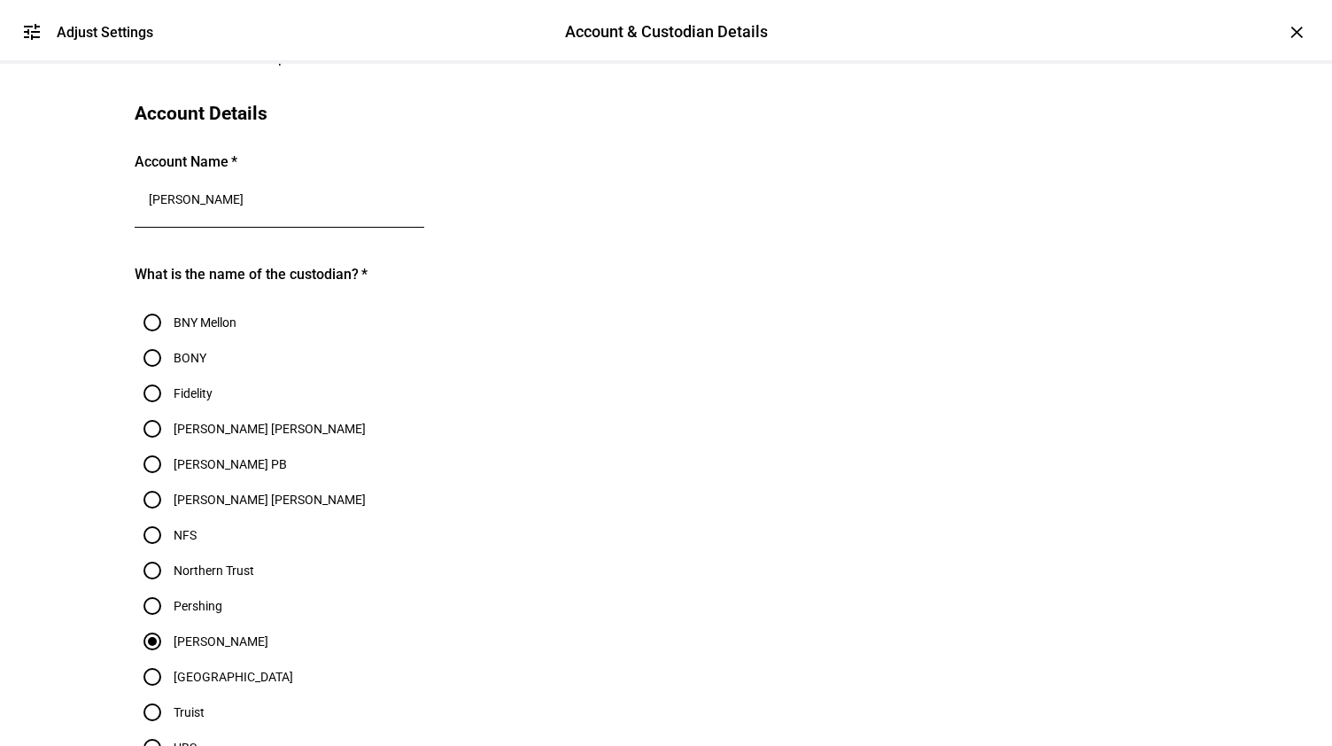
scroll to position [117, 0]
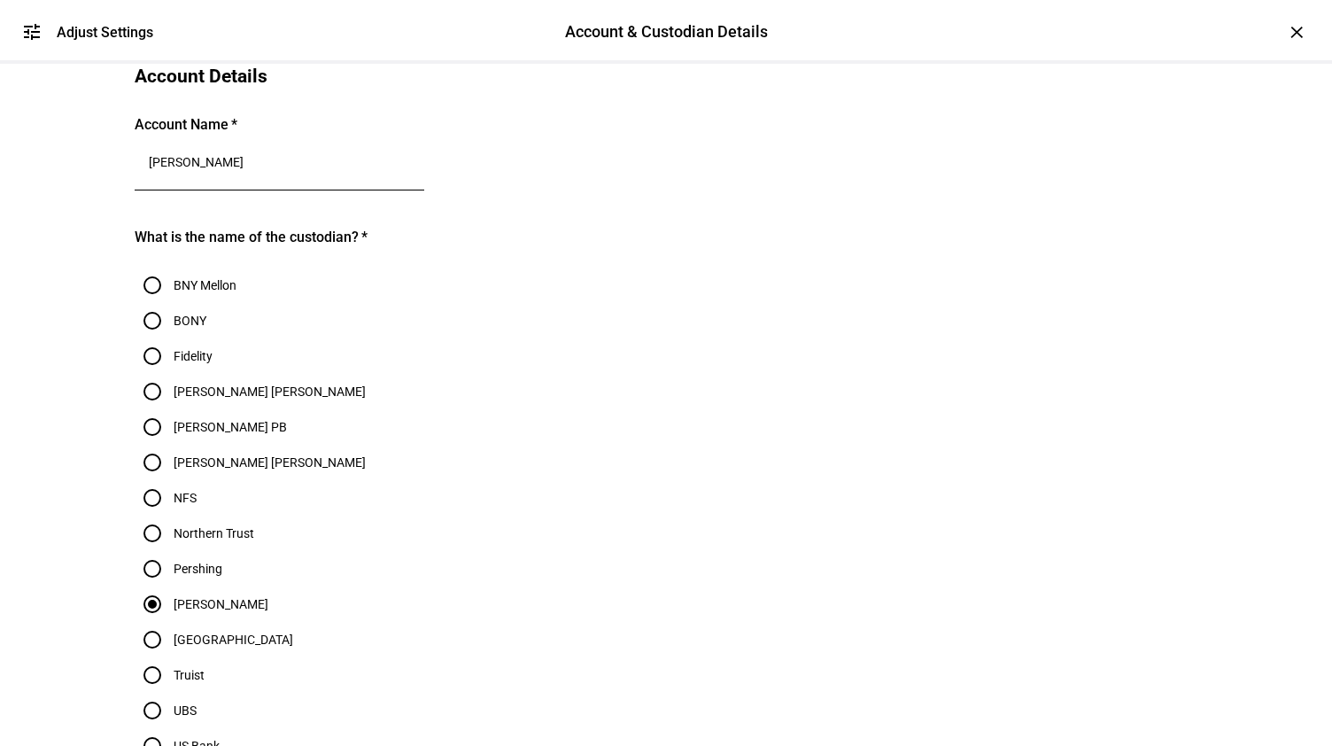
click at [349, 190] on div "[PERSON_NAME]" at bounding box center [279, 166] width 261 height 50
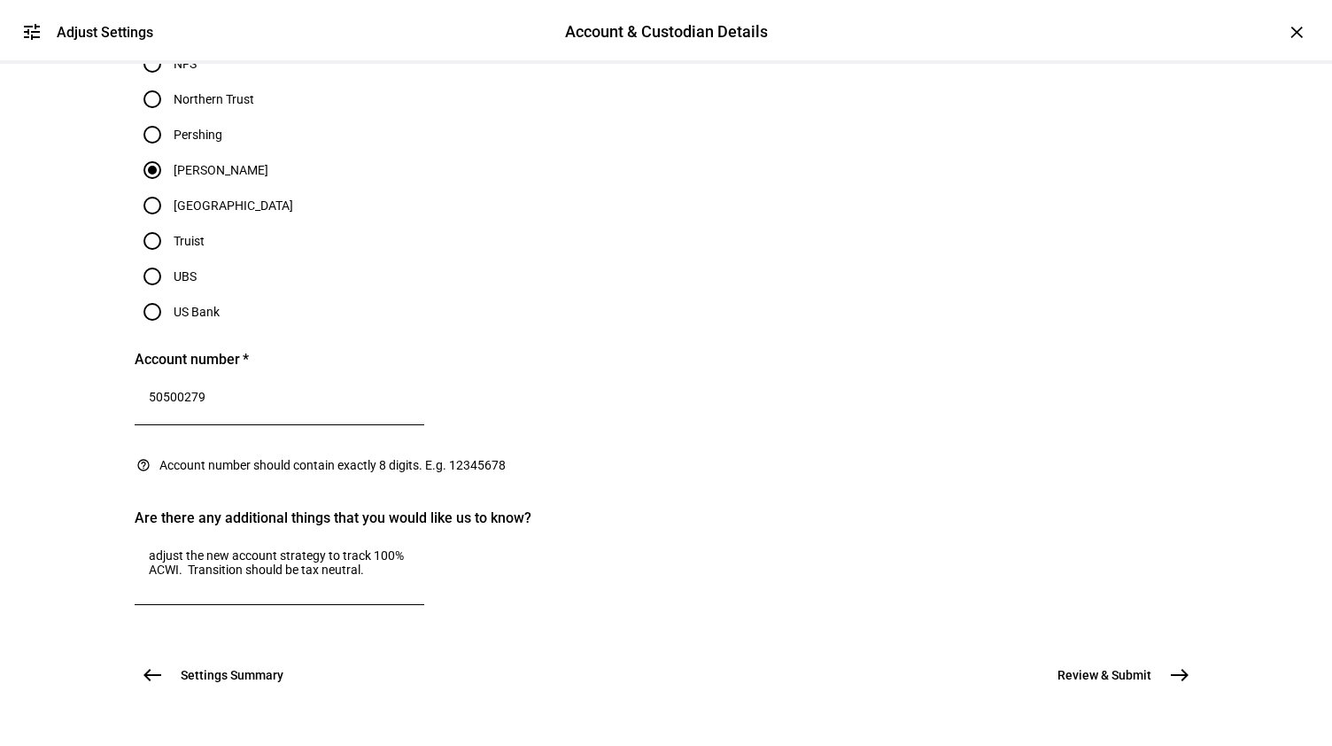
scroll to position [869, 0]
click at [410, 605] on div "adjust the new account strategy to track 100% ACWI. Transition should be tax ne…" at bounding box center [279, 569] width 261 height 71
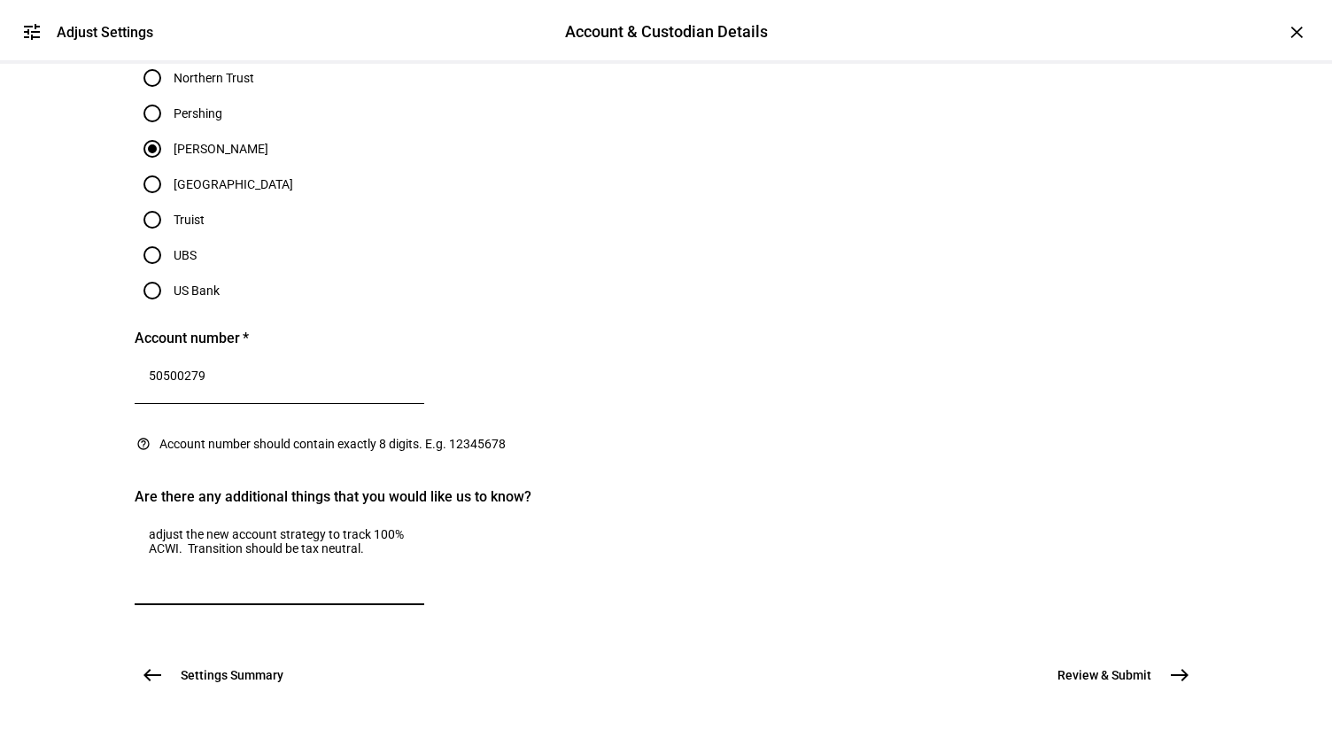
scroll to position [1007, 0]
type textarea "adjust the new account strategy to track 100% ACWI. Transition should be tax ne…"
click at [1169, 664] on mat-icon "east" at bounding box center [1179, 674] width 21 height 21
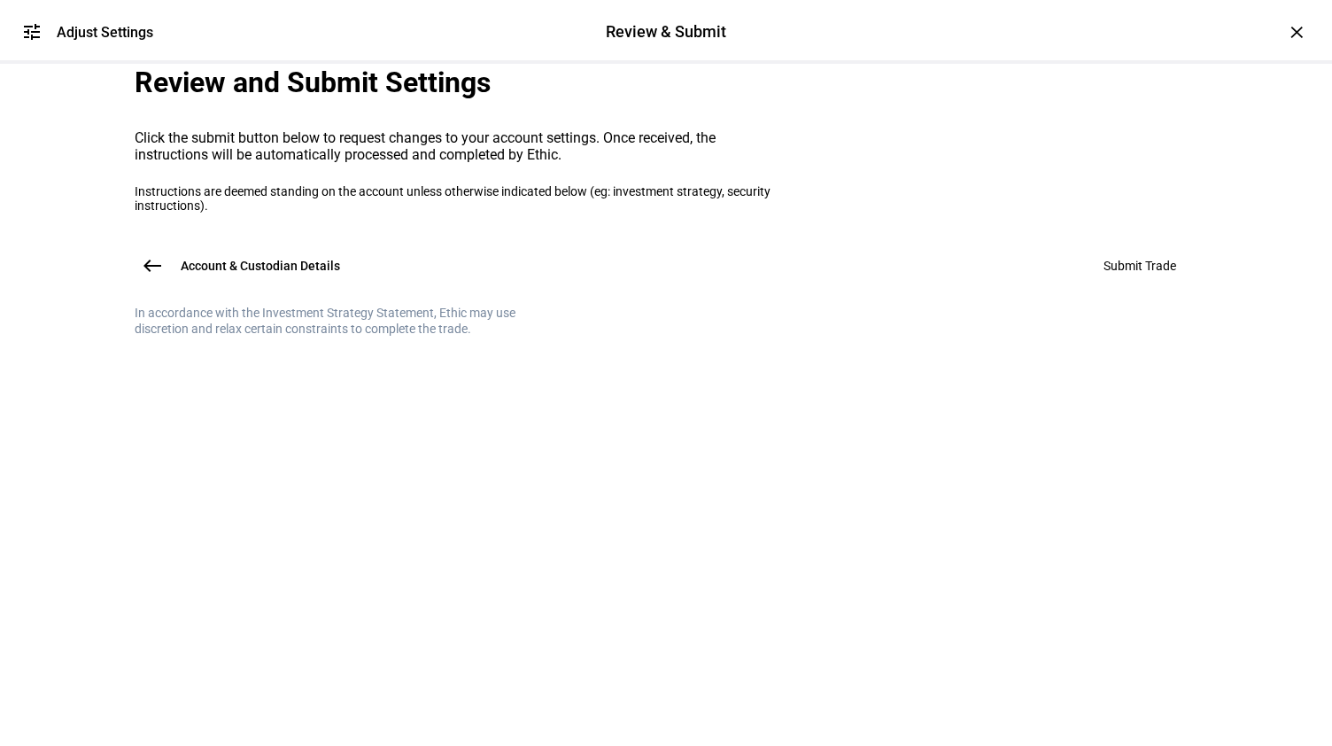
click at [1103, 283] on div "Account & Custodian Details west Submit Trade" at bounding box center [666, 265] width 1063 height 35
click at [1102, 283] on div "Account & Custodian Details west Submit Trade" at bounding box center [666, 265] width 1063 height 35
click at [146, 276] on mat-icon "west" at bounding box center [152, 265] width 21 height 21
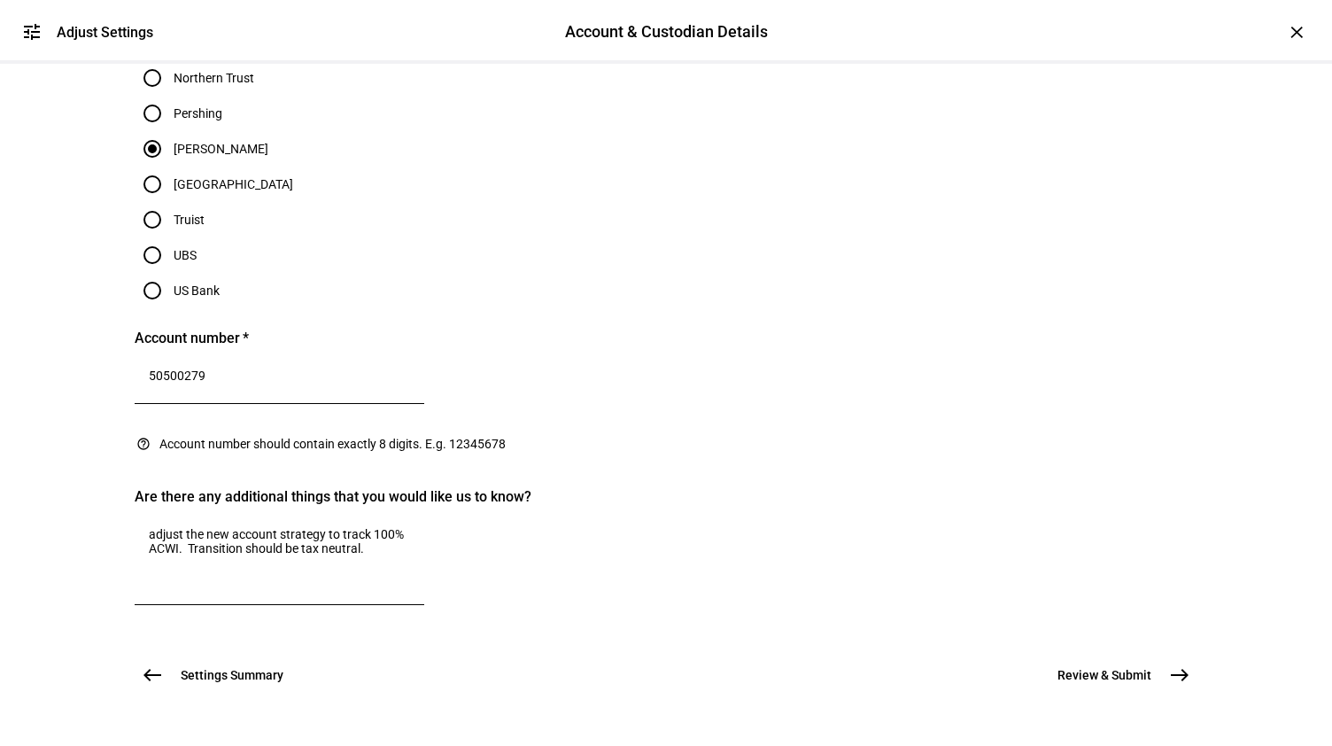
scroll to position [1007, 0]
click at [142, 664] on mat-icon "west" at bounding box center [152, 674] width 21 height 21
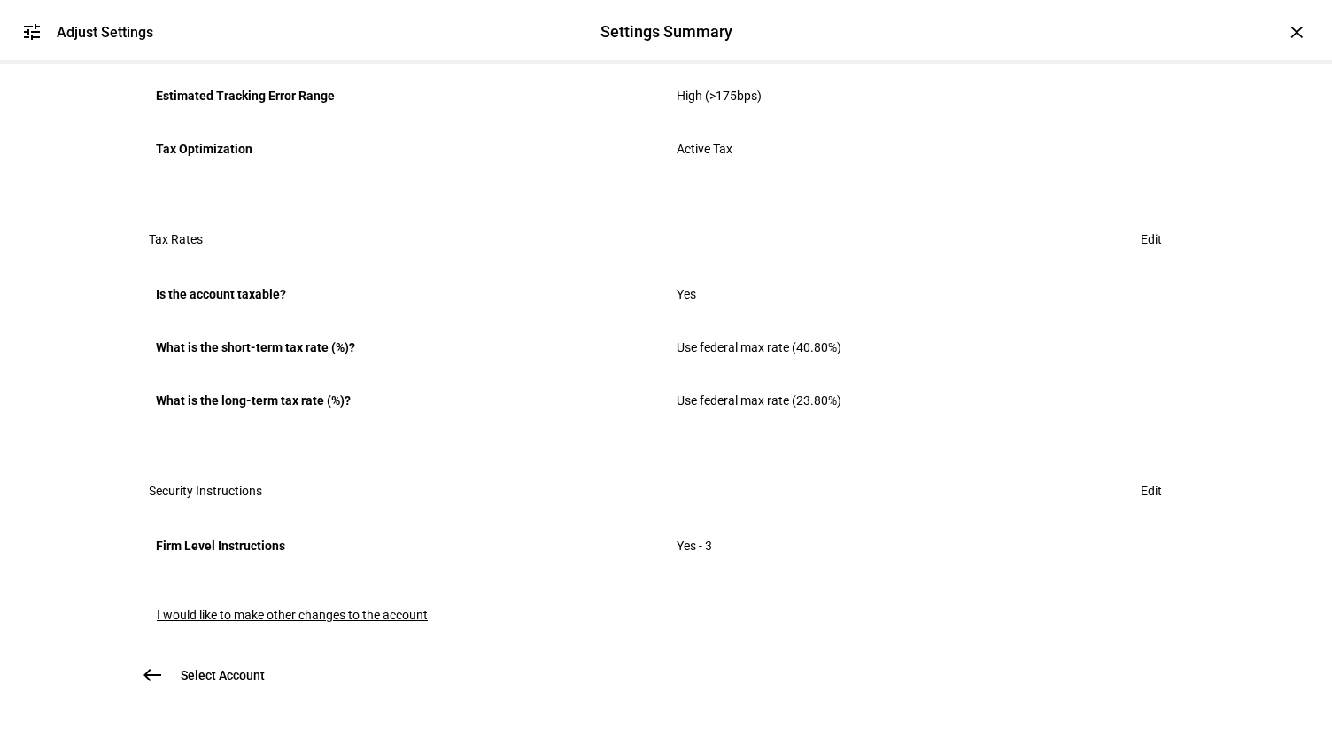
scroll to position [1136, 0]
click at [146, 664] on mat-icon "west" at bounding box center [152, 674] width 21 height 21
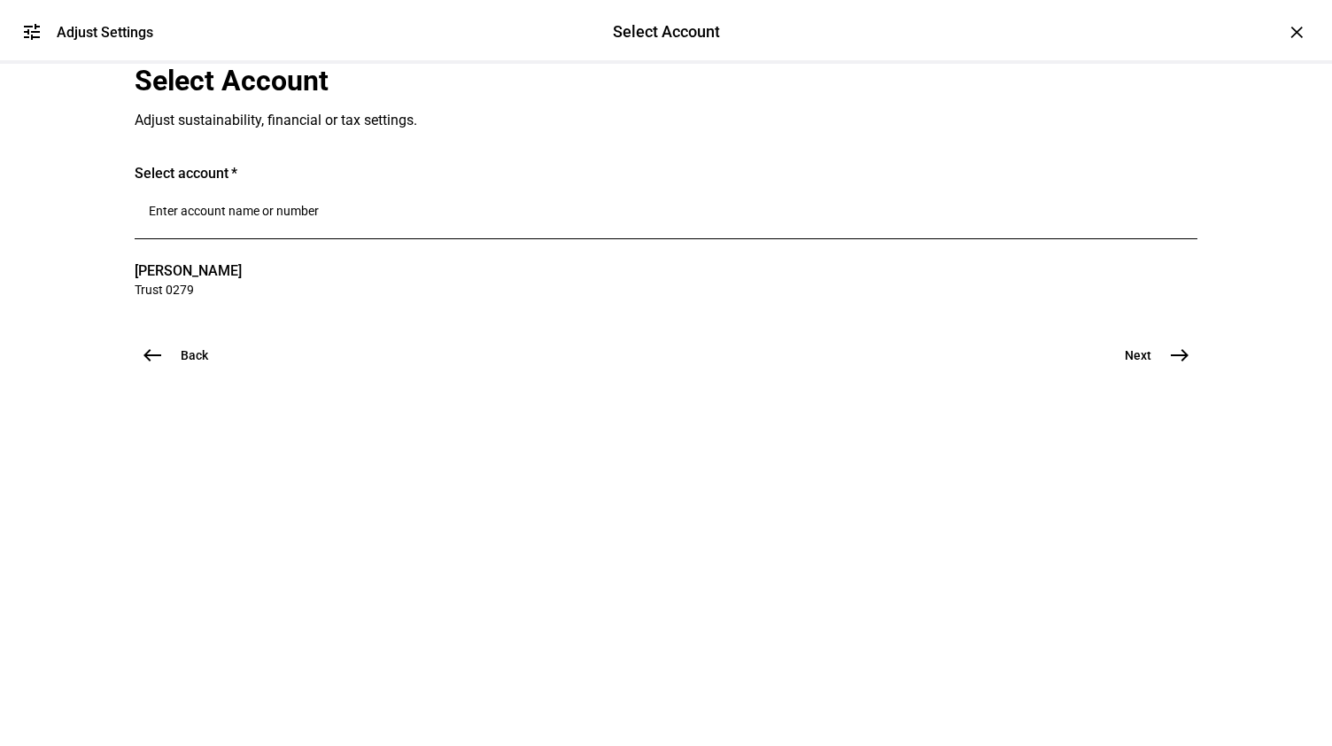
scroll to position [0, 0]
click at [370, 218] on input "Number" at bounding box center [666, 211] width 1034 height 14
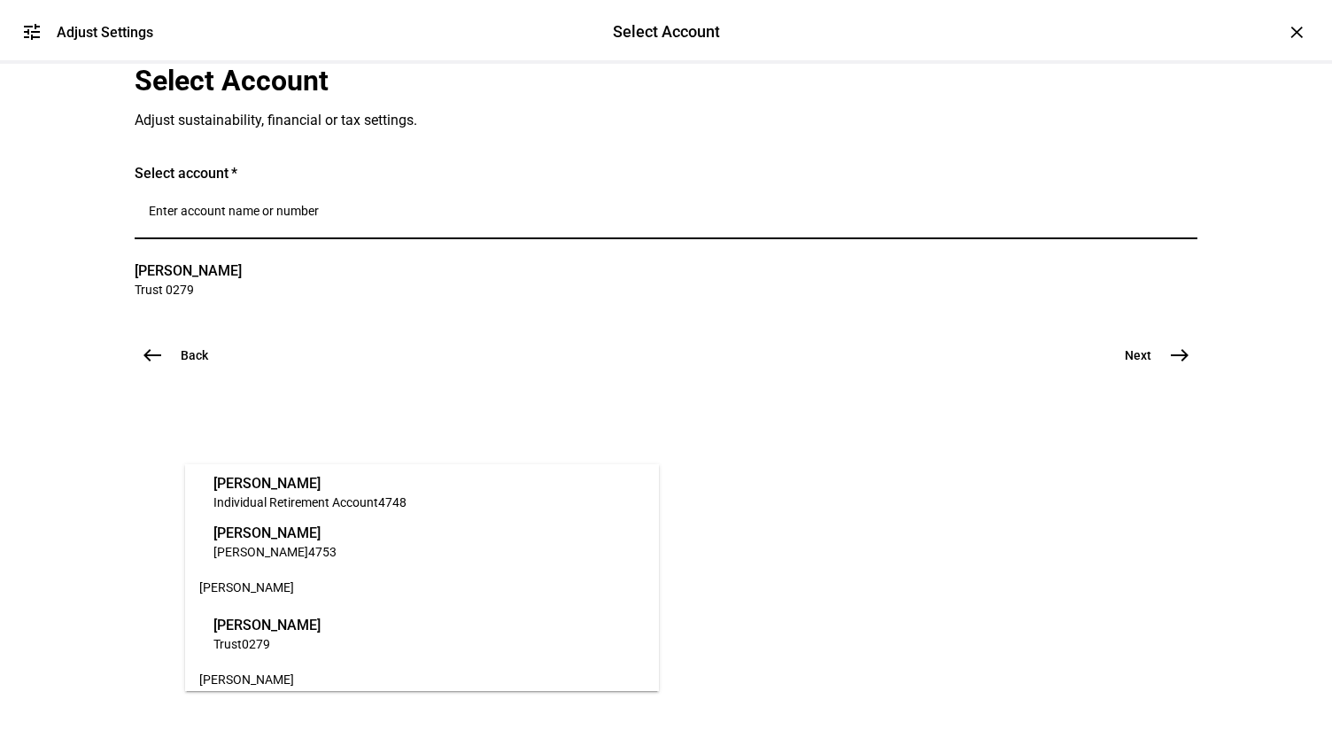
scroll to position [48, 0]
click at [306, 634] on span "Trust 0279" at bounding box center [266, 642] width 107 height 17
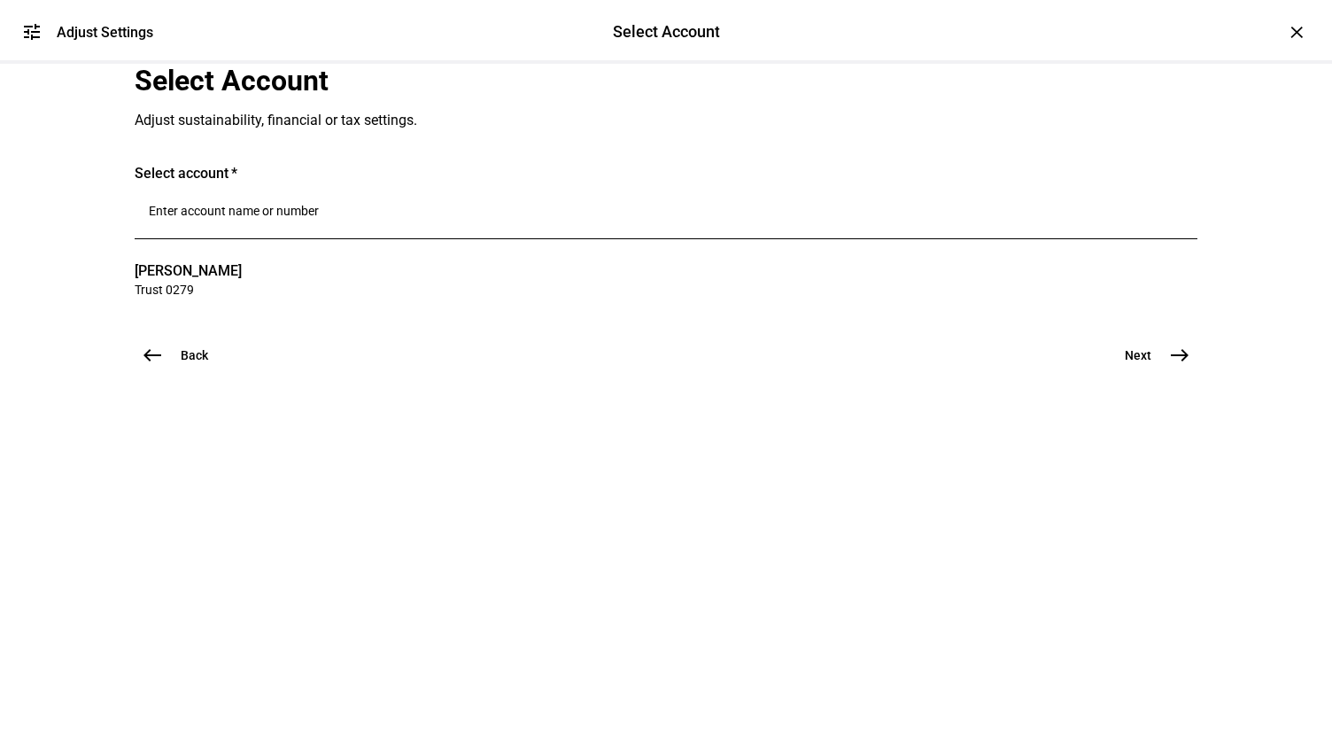
click at [386, 218] on input "Number" at bounding box center [666, 211] width 1034 height 14
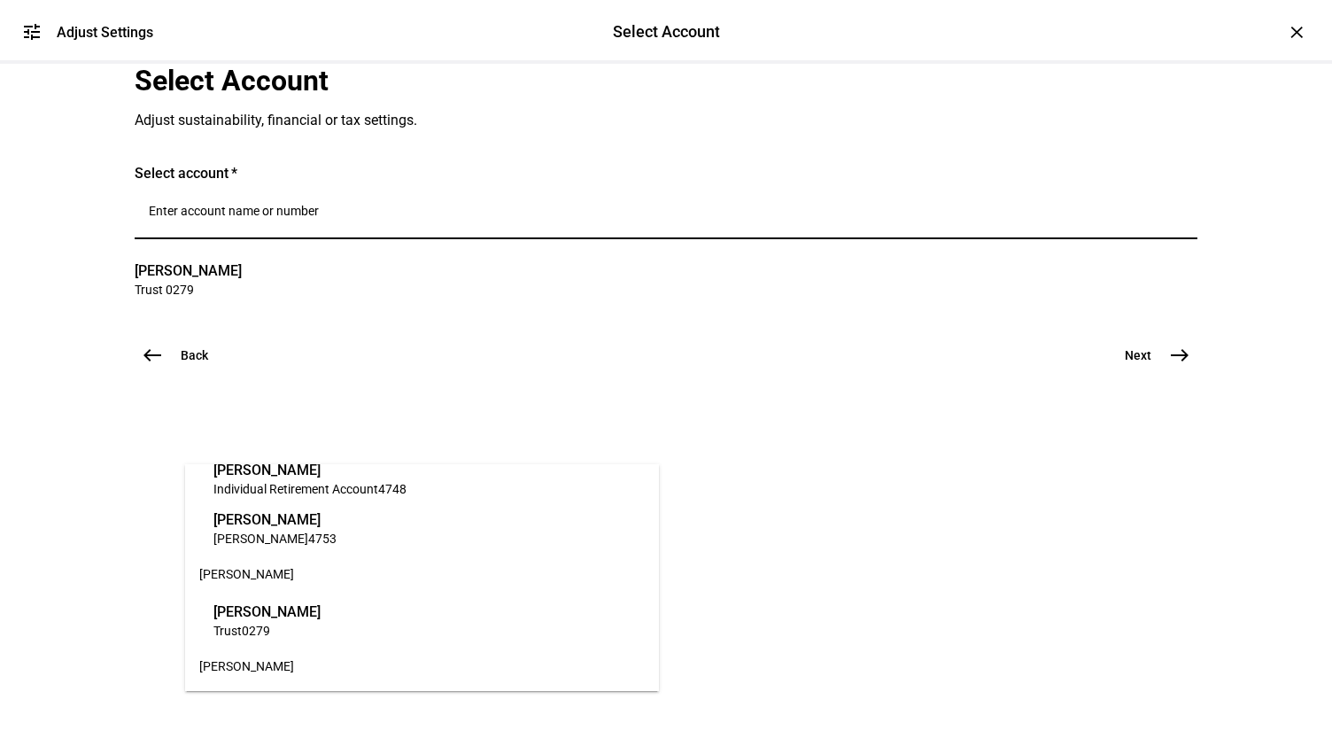
scroll to position [63, 0]
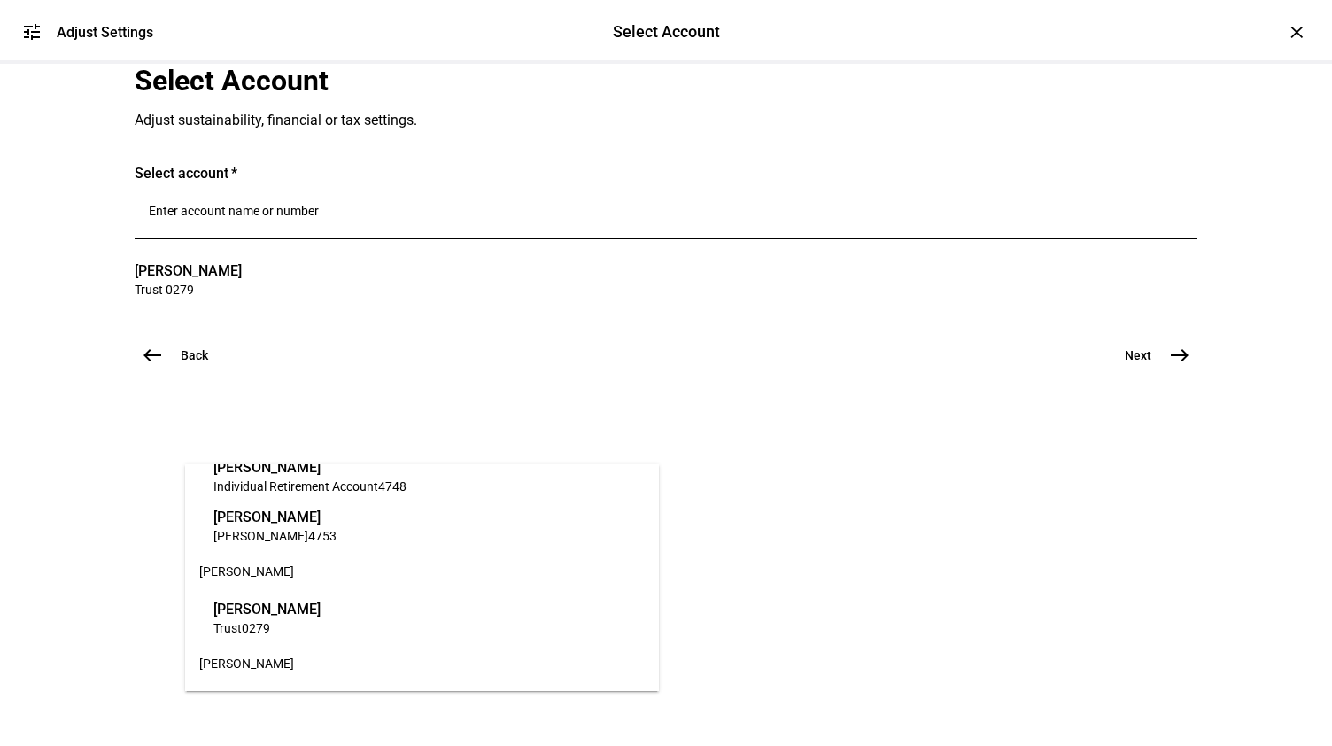
click at [321, 623] on span "Trust 0279" at bounding box center [266, 627] width 107 height 17
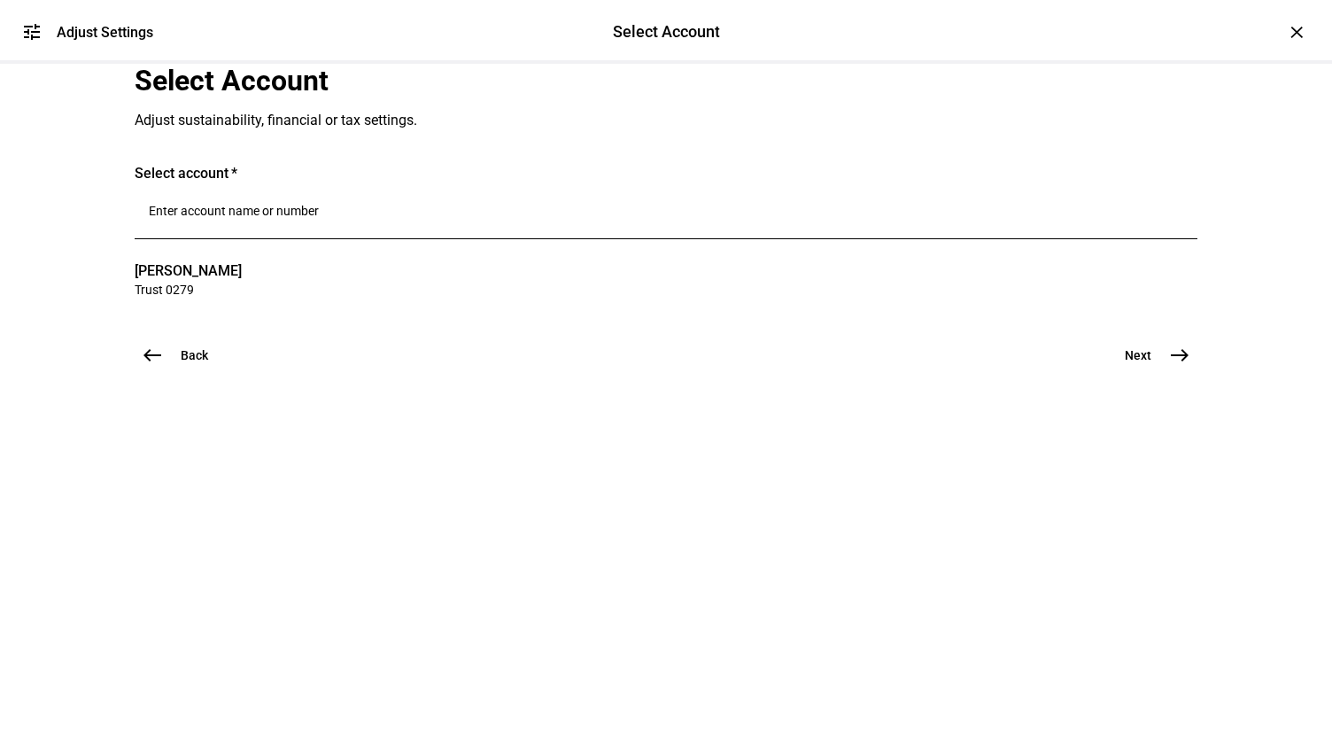
click at [1186, 373] on span "east" at bounding box center [1179, 354] width 35 height 35
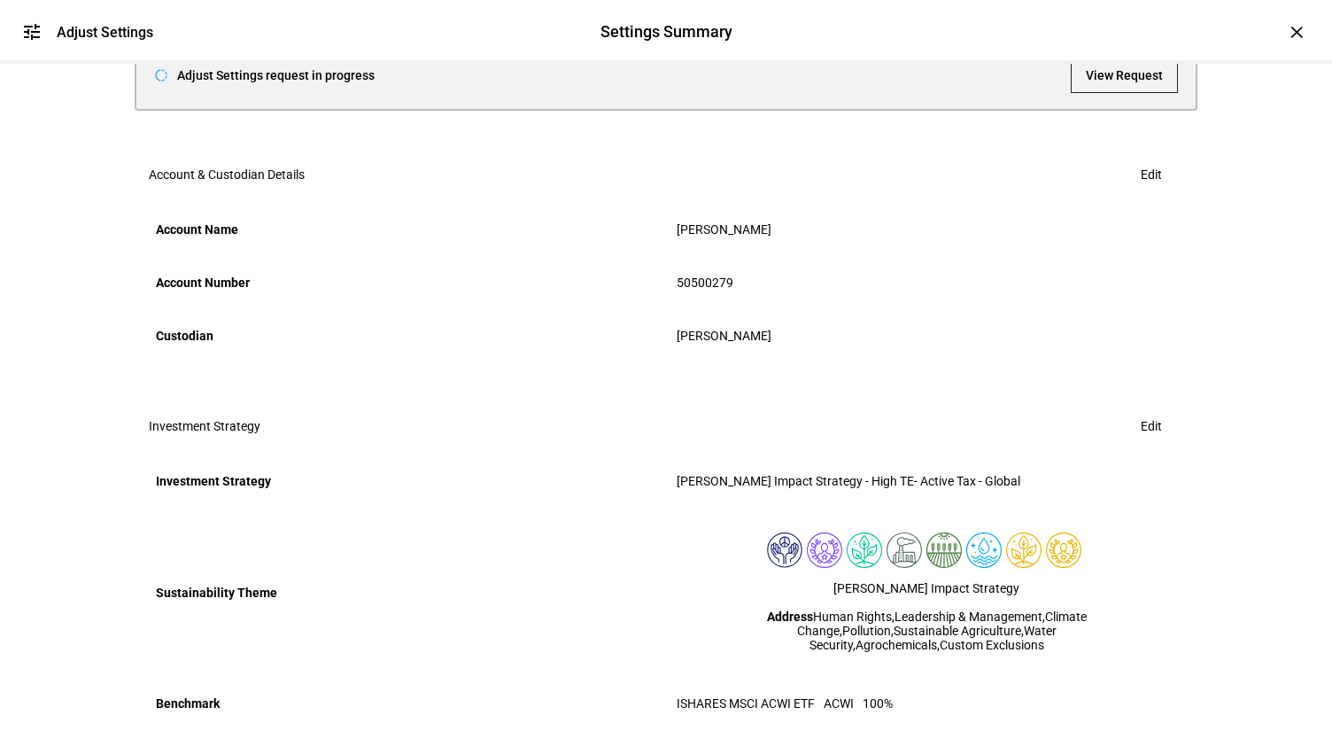
scroll to position [0, 0]
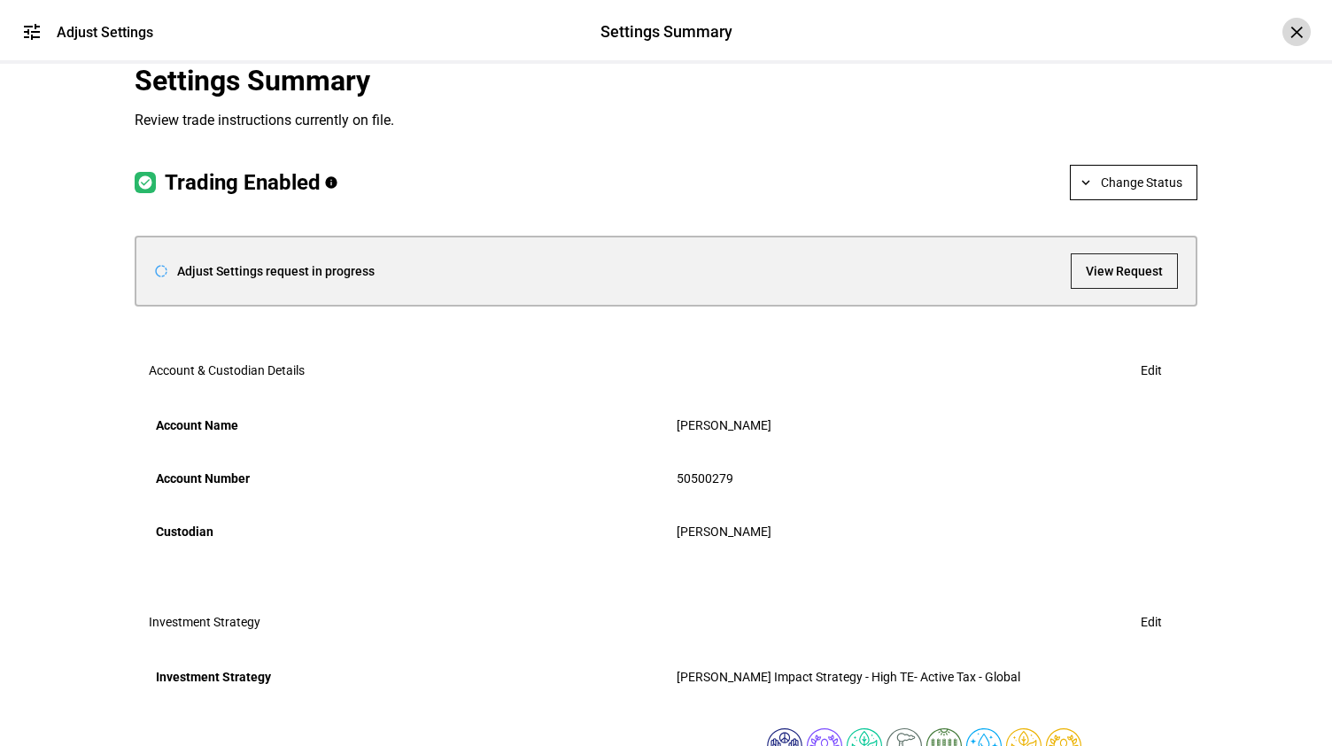
click at [1282, 36] on div "×" at bounding box center [1296, 32] width 28 height 28
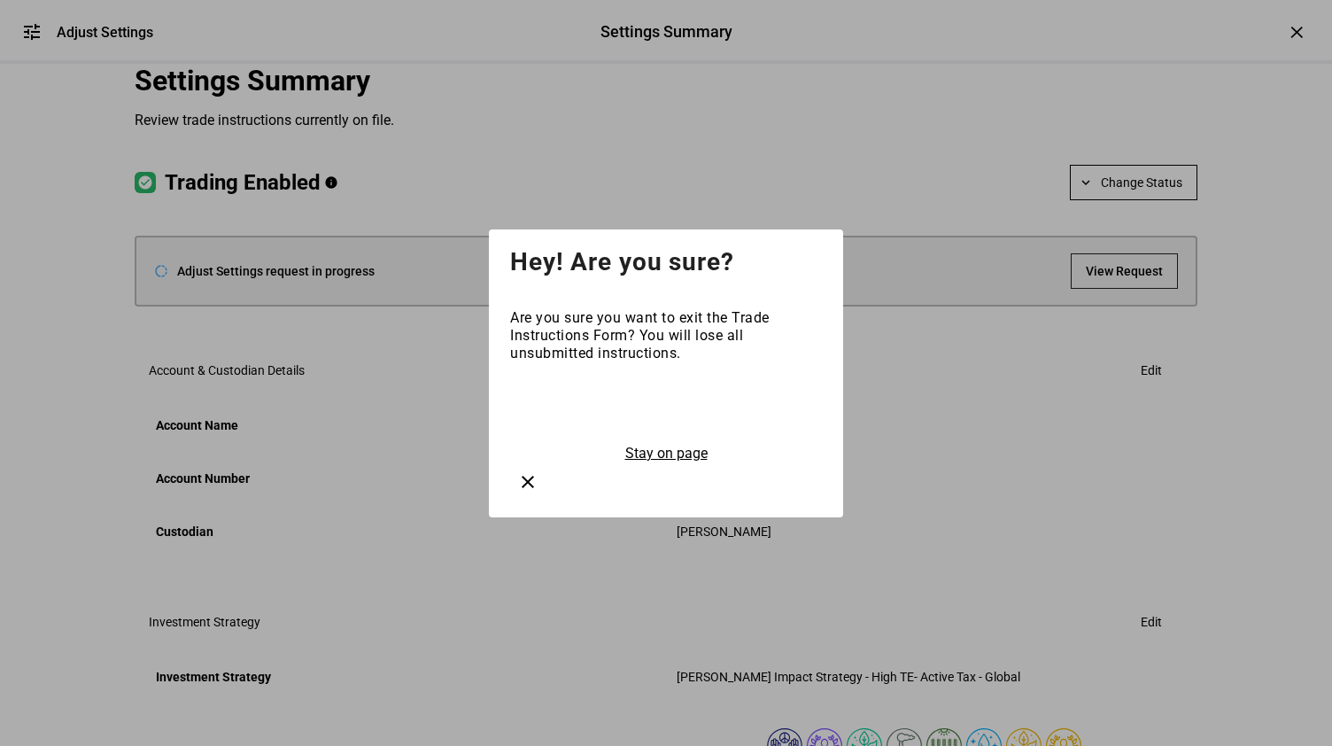
click at [692, 463] on button "Stay on page" at bounding box center [666, 453] width 93 height 19
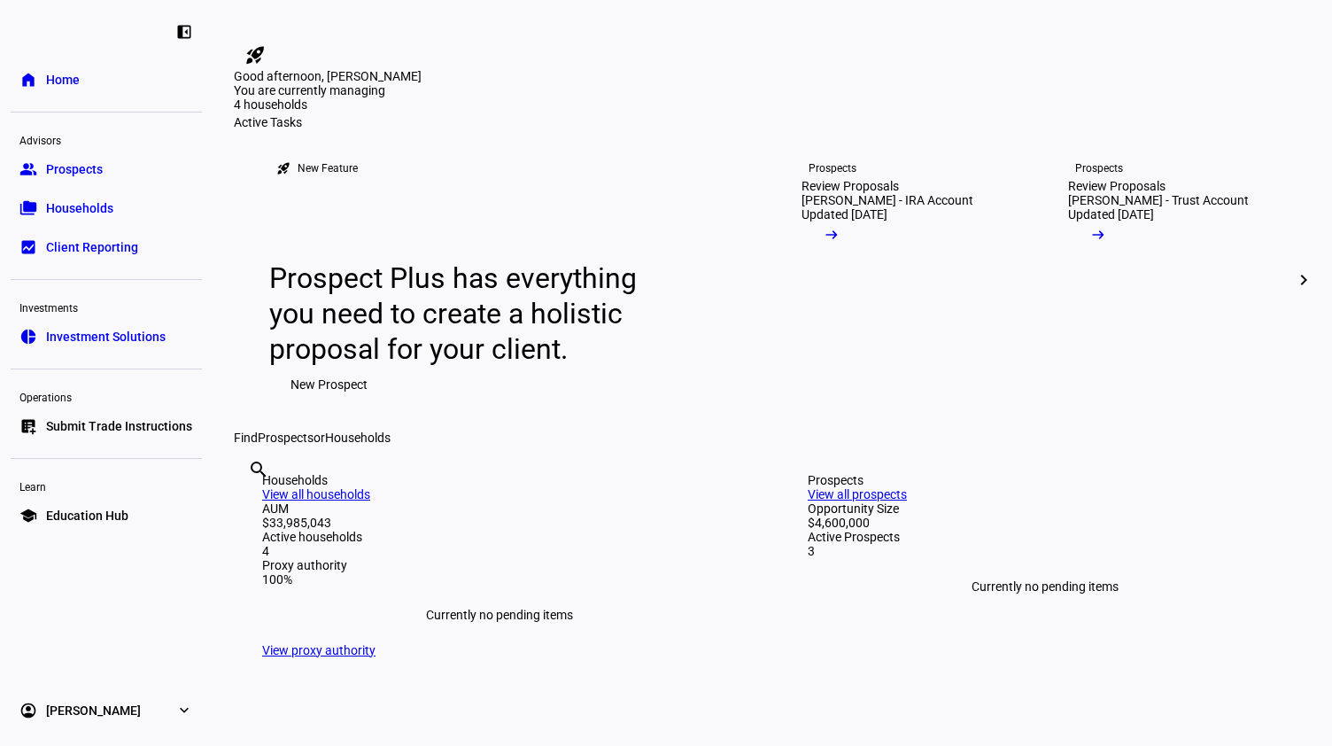
click at [106, 418] on span "Submit Trade Instructions" at bounding box center [119, 426] width 146 height 18
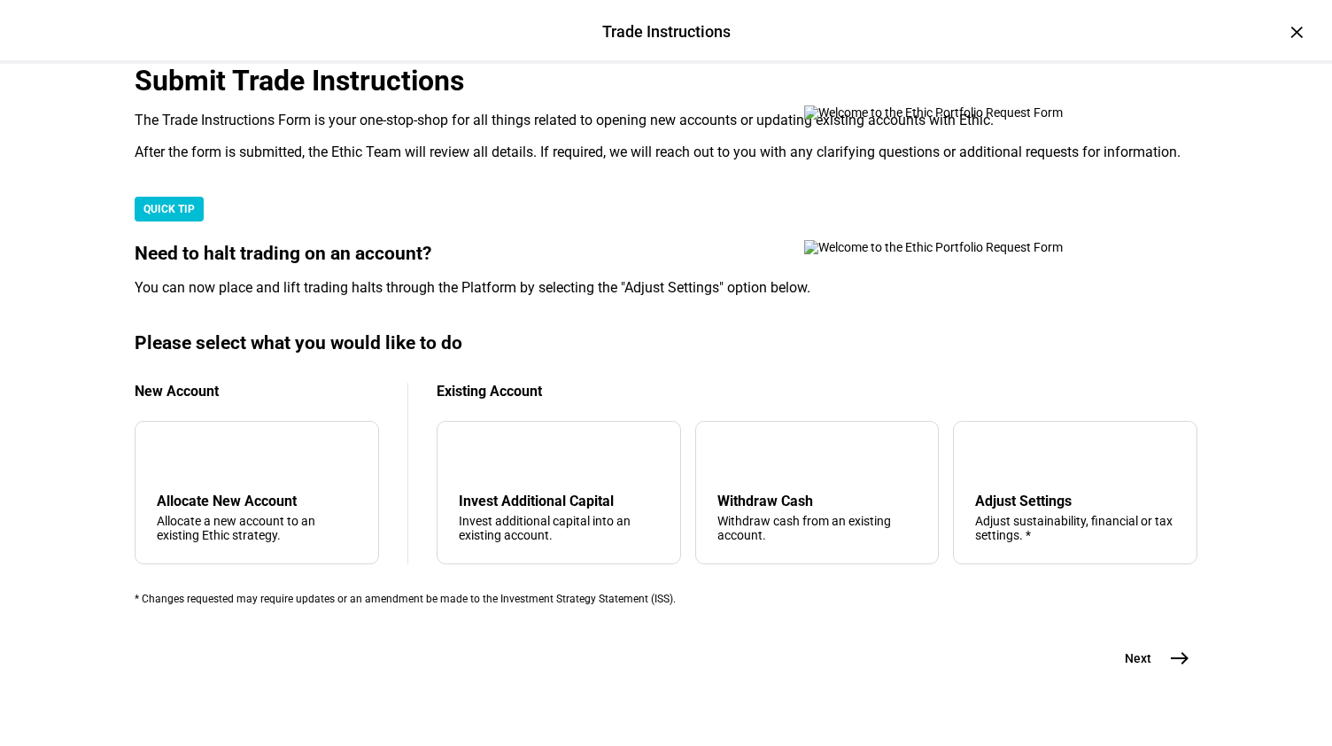
scroll to position [418, 0]
click at [977, 470] on div "tune Adjust Settings Adjust sustainability, financial or tax settings. *" at bounding box center [1075, 492] width 244 height 143
click at [1162, 676] on span "east" at bounding box center [1179, 657] width 35 height 35
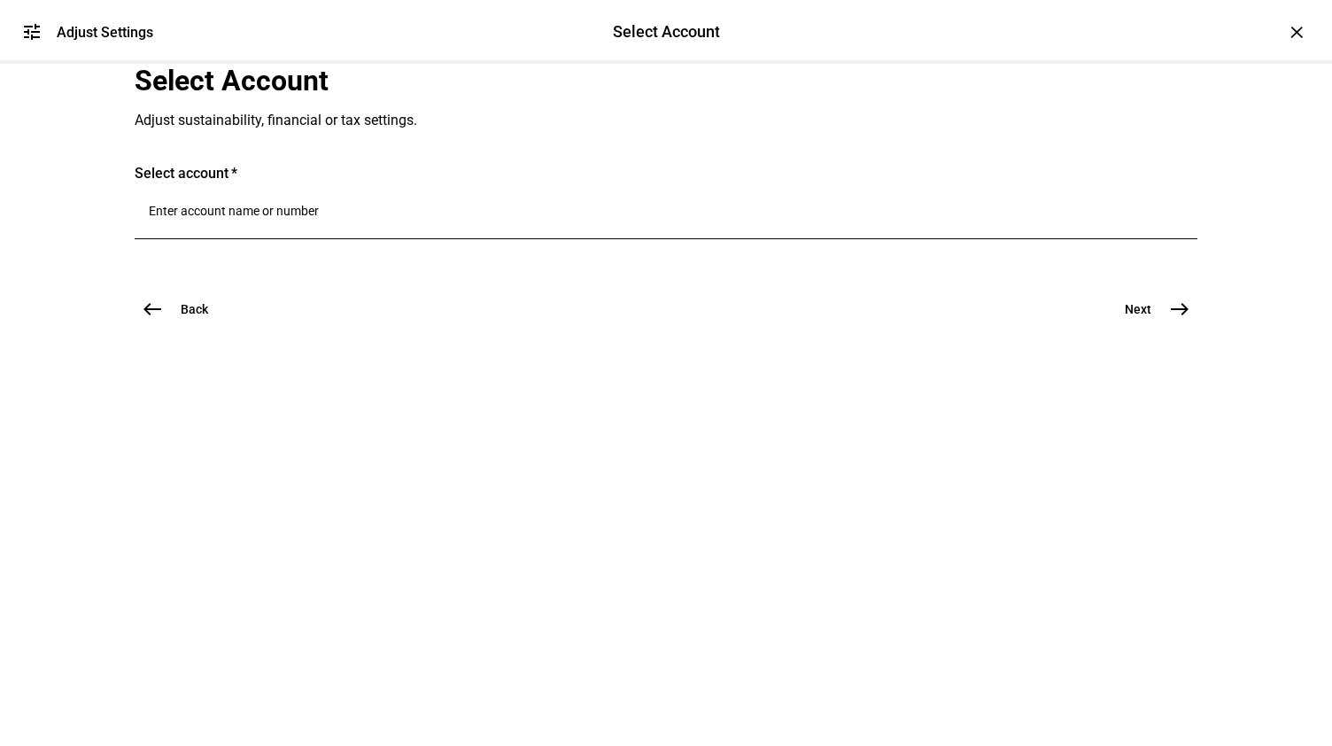
scroll to position [0, 0]
click at [390, 218] on input "Number" at bounding box center [666, 211] width 1034 height 14
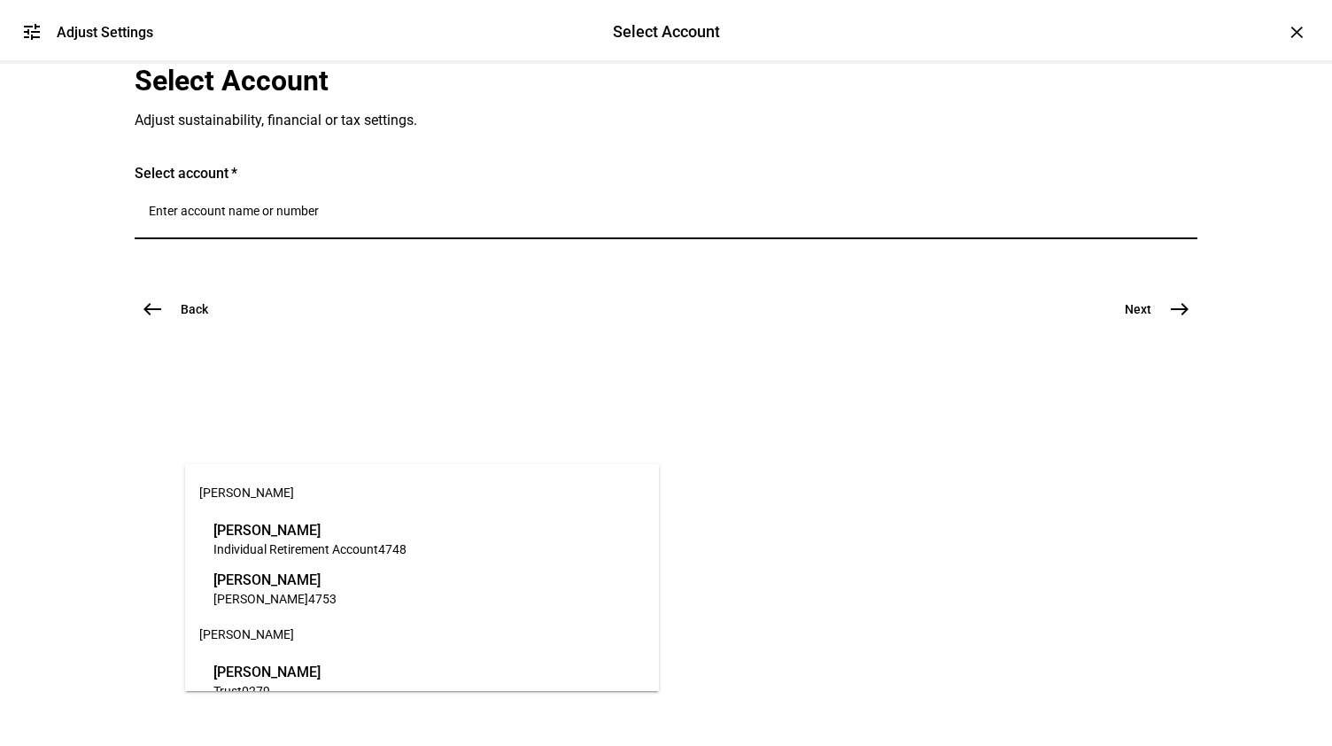
click at [321, 674] on span "[PERSON_NAME]" at bounding box center [266, 671] width 107 height 20
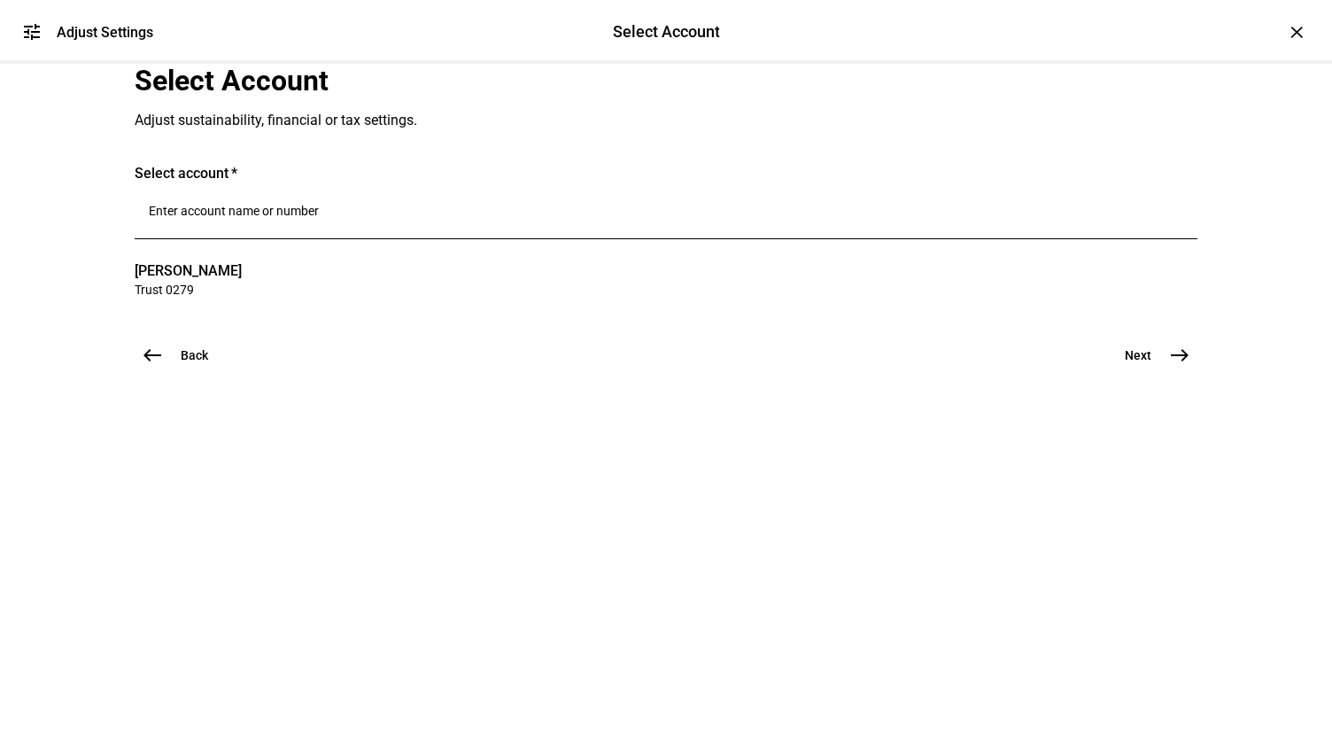
click at [1169, 366] on mat-icon "east" at bounding box center [1179, 354] width 21 height 21
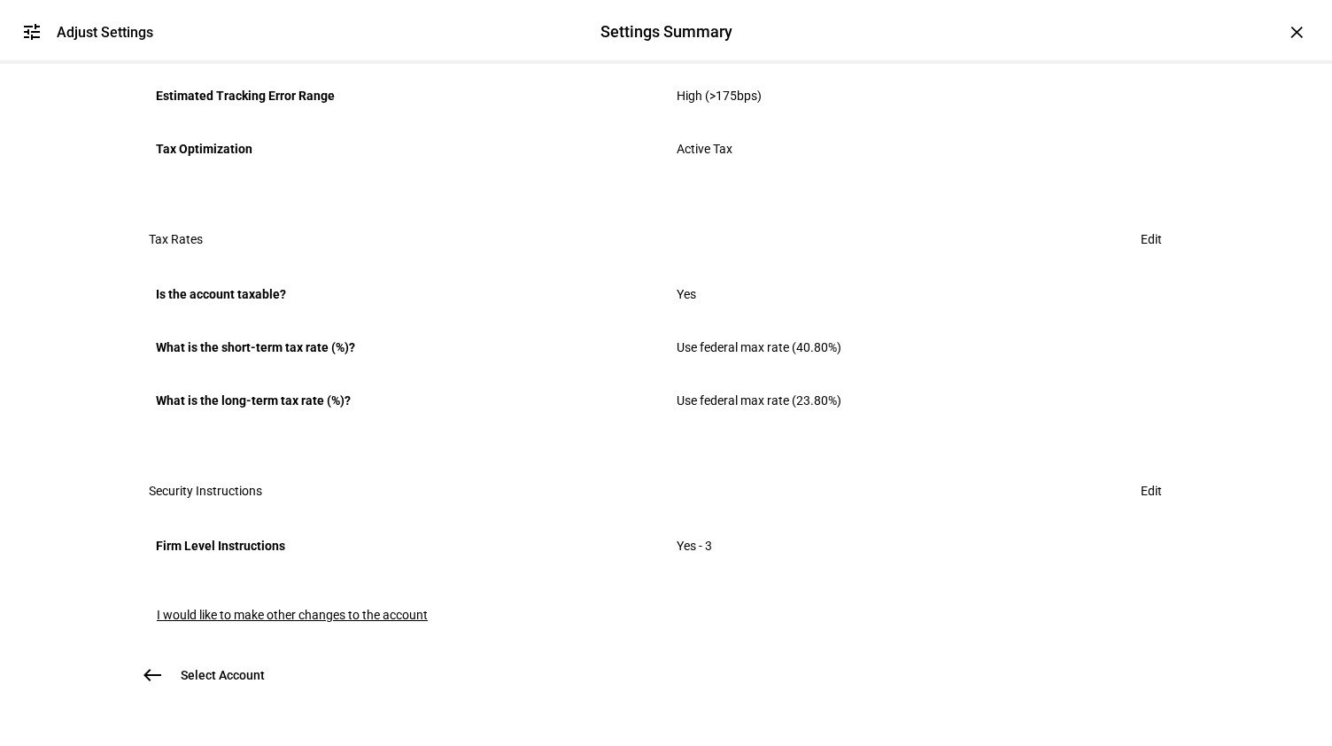
scroll to position [1136, 0]
click at [306, 607] on span "I would like to make other changes to the account" at bounding box center [292, 614] width 271 height 14
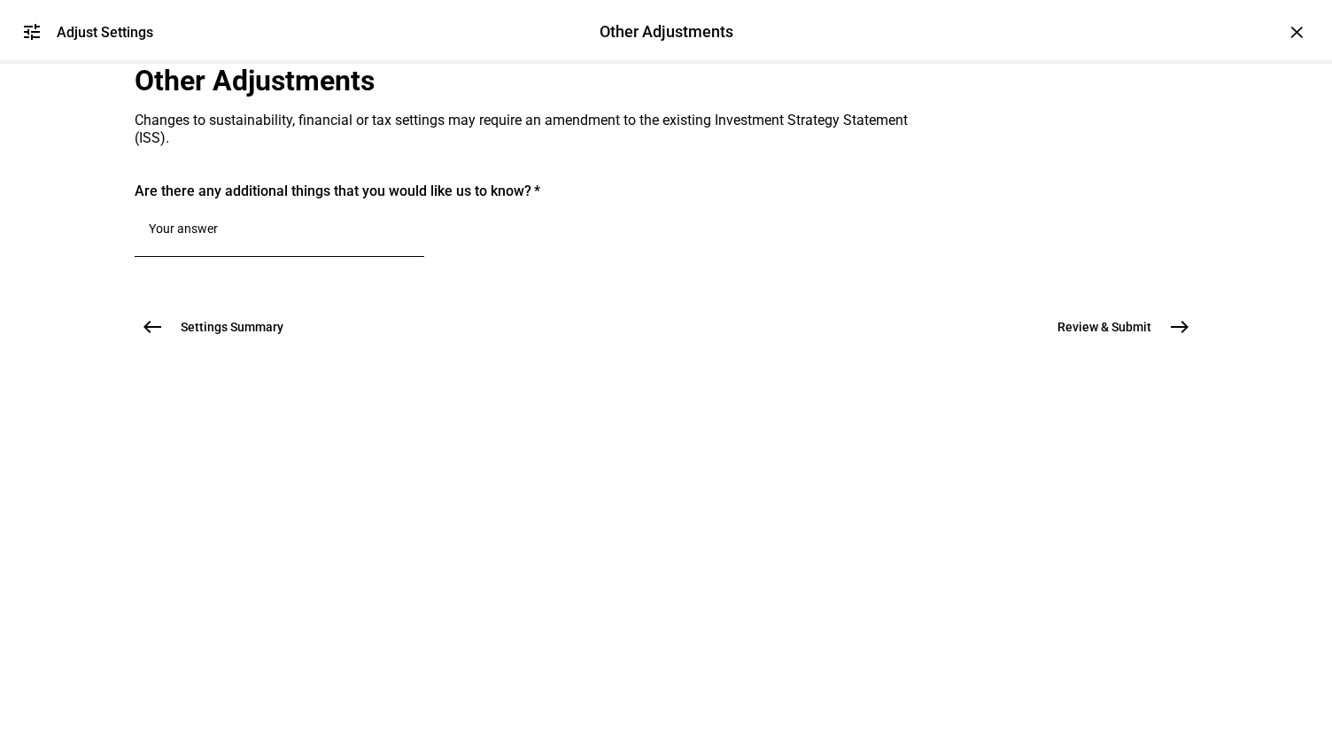
scroll to position [0, 0]
click at [244, 243] on textarea at bounding box center [279, 231] width 261 height 21
paste textarea "'I would like to make other changes to the account' o In the free text comment,…"
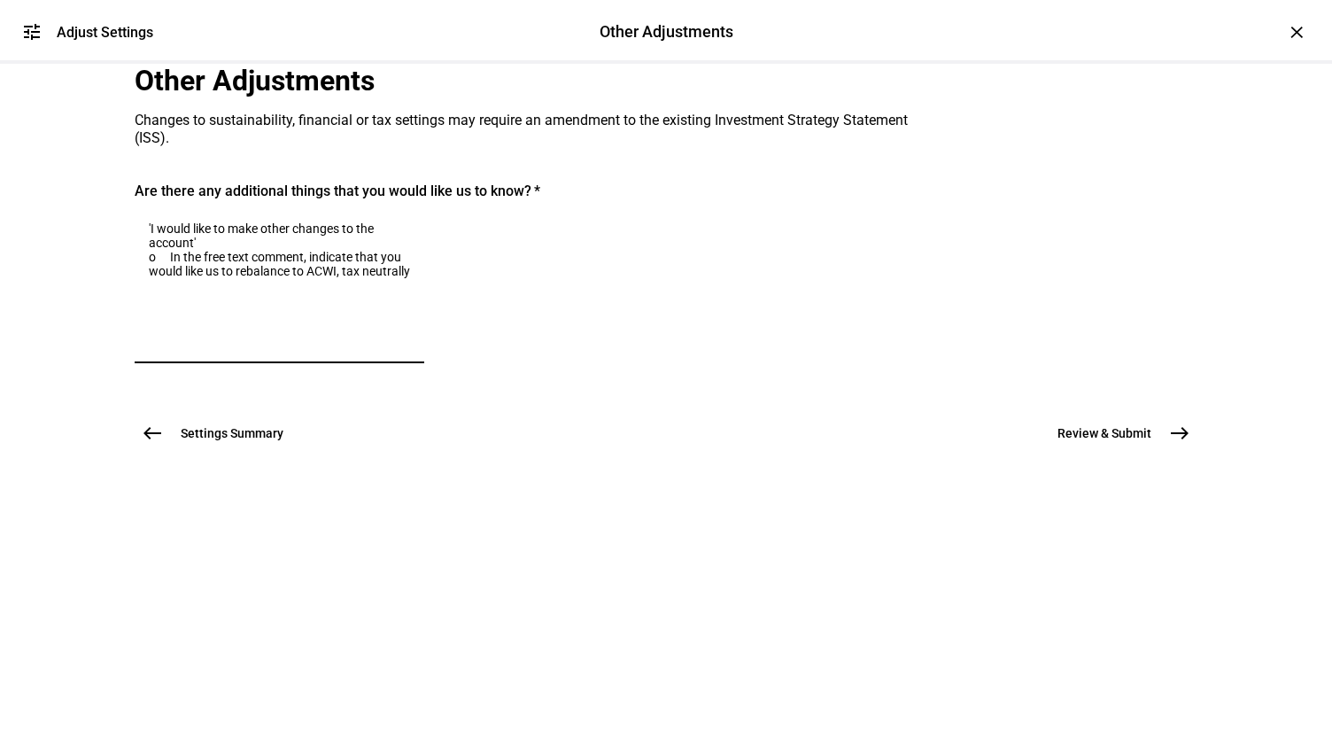
click at [262, 349] on textarea "'I would like to make other changes to the account' o In the free text comment,…" at bounding box center [279, 285] width 261 height 128
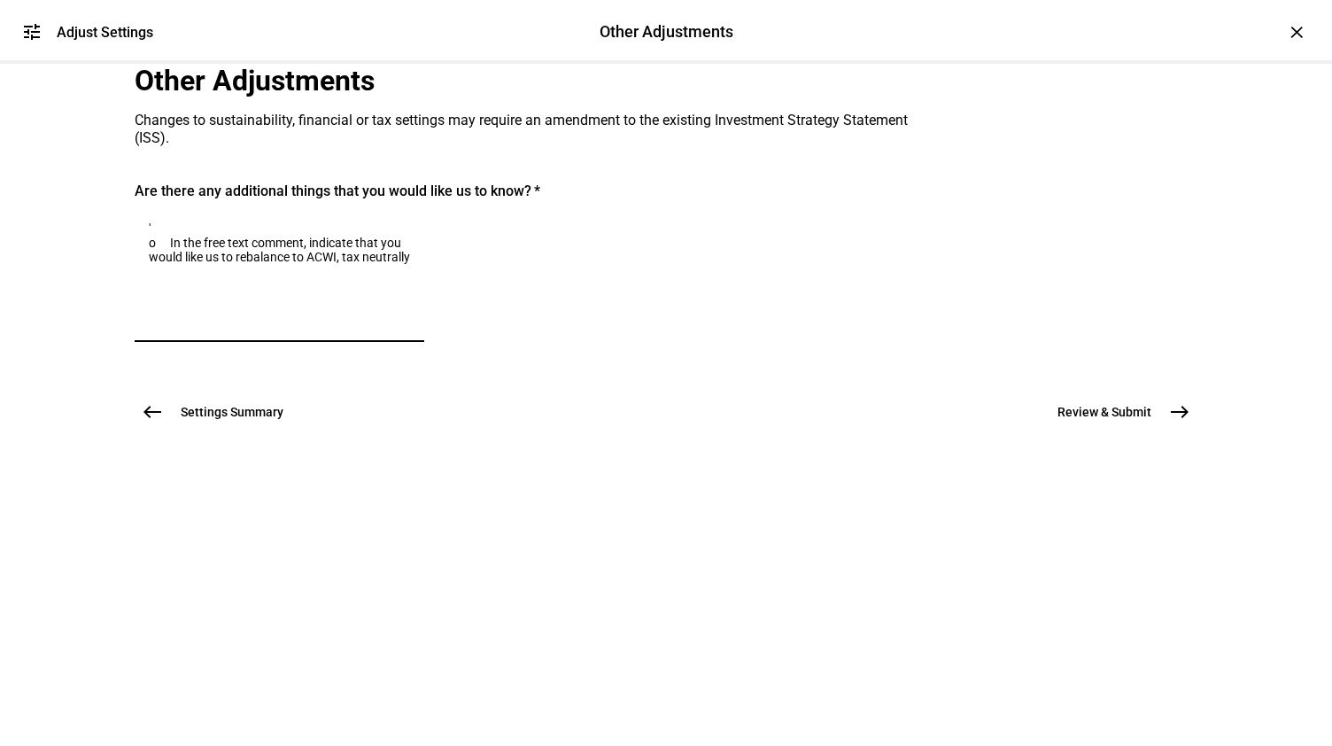
click at [284, 328] on textarea "' o In the free text comment, indicate that you would like us to rebalance to A…" at bounding box center [279, 274] width 261 height 106
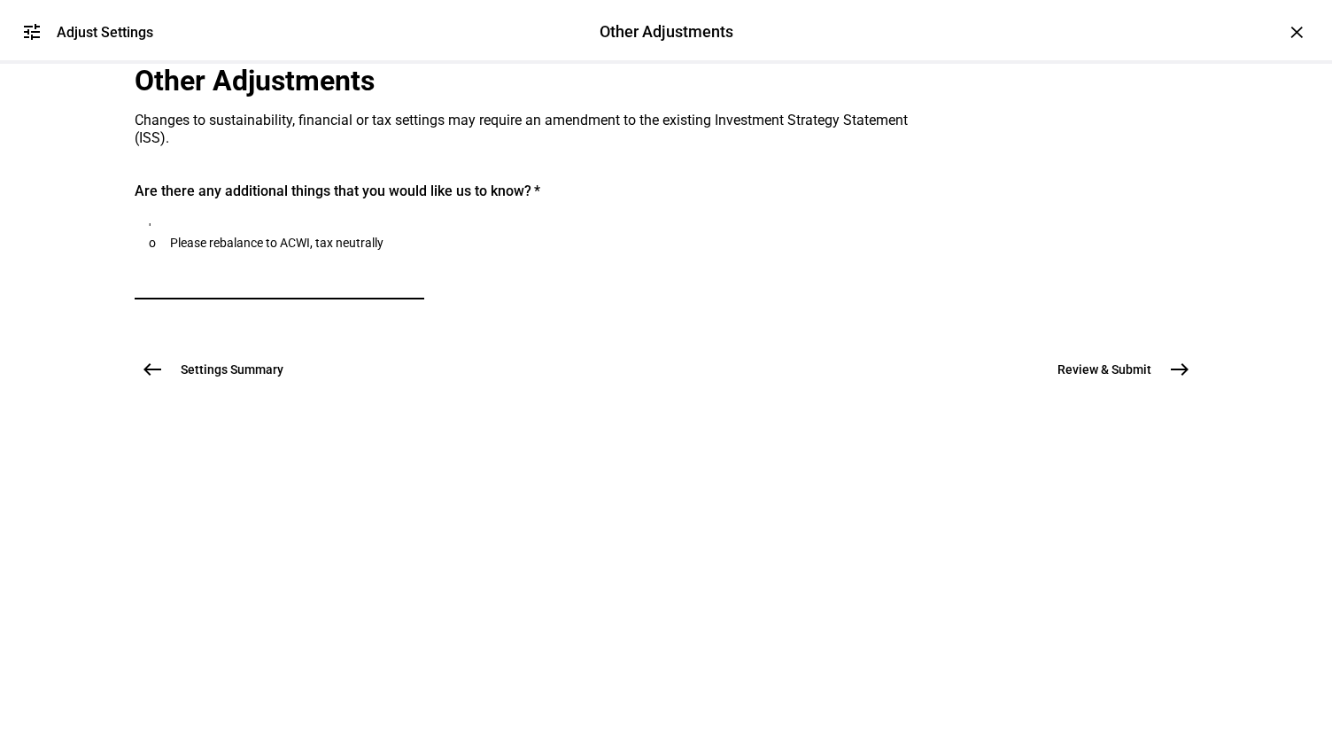
type textarea "' o Please rebalance to ACWI, tax neutrally"
click at [1169, 380] on mat-icon "east" at bounding box center [1179, 369] width 21 height 21
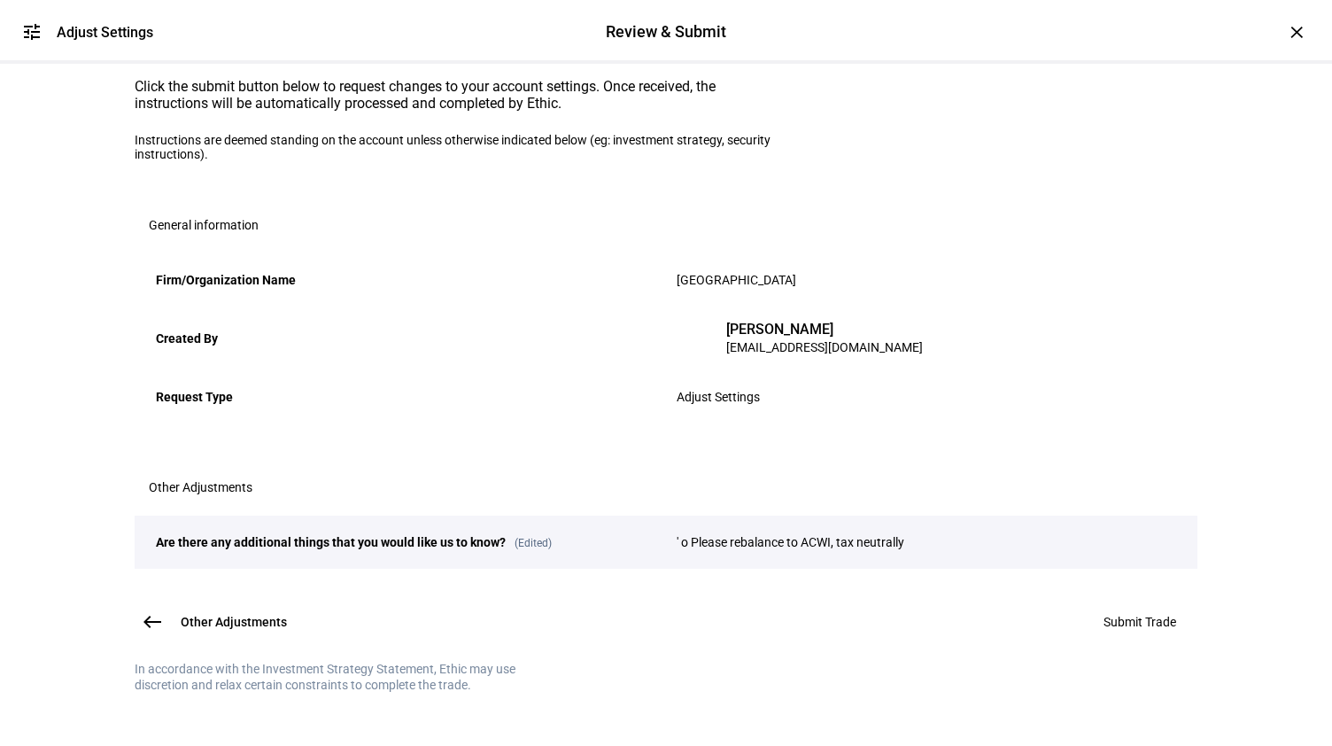
scroll to position [277, 0]
click at [686, 535] on span "' o Please rebalance to ACWI, tax neutrally" at bounding box center [791, 542] width 228 height 14
click at [1119, 615] on span "Submit Trade" at bounding box center [1139, 622] width 73 height 14
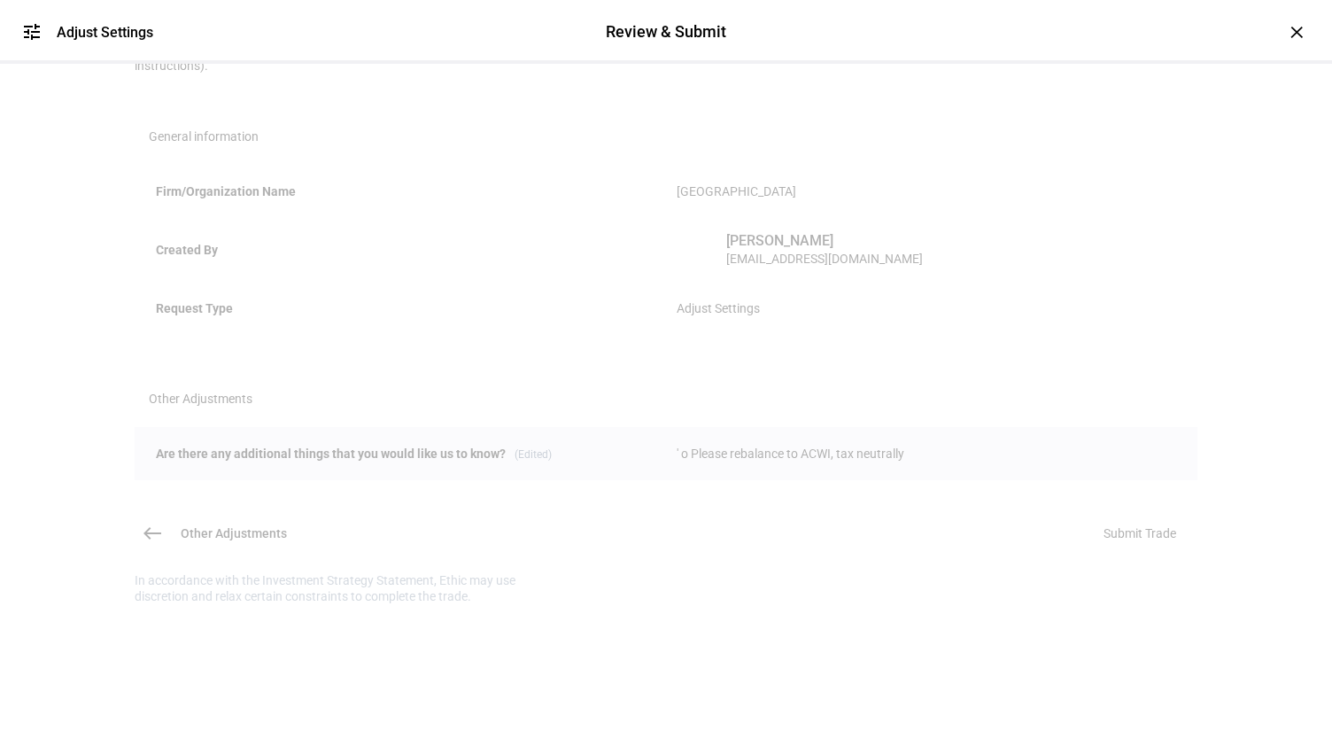
scroll to position [0, 0]
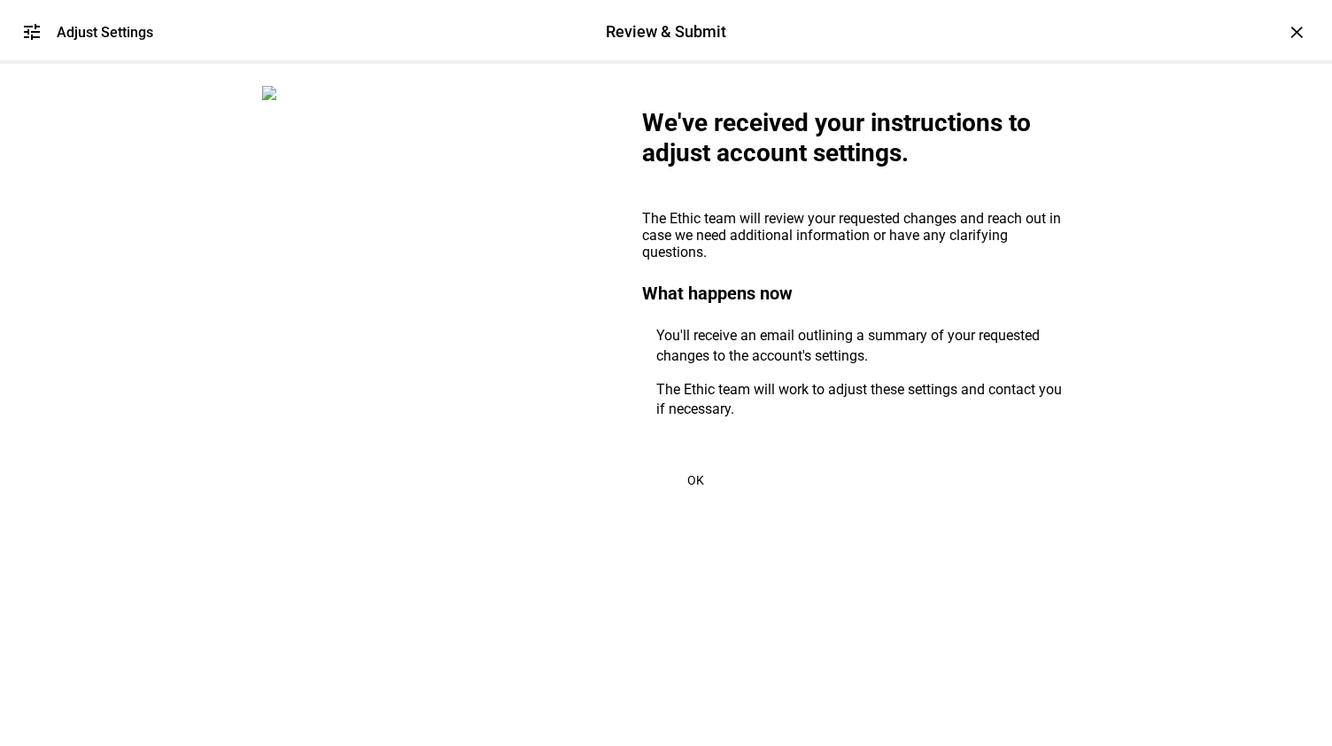
click at [687, 487] on span "OK" at bounding box center [695, 480] width 17 height 14
